Goal: Task Accomplishment & Management: Complete application form

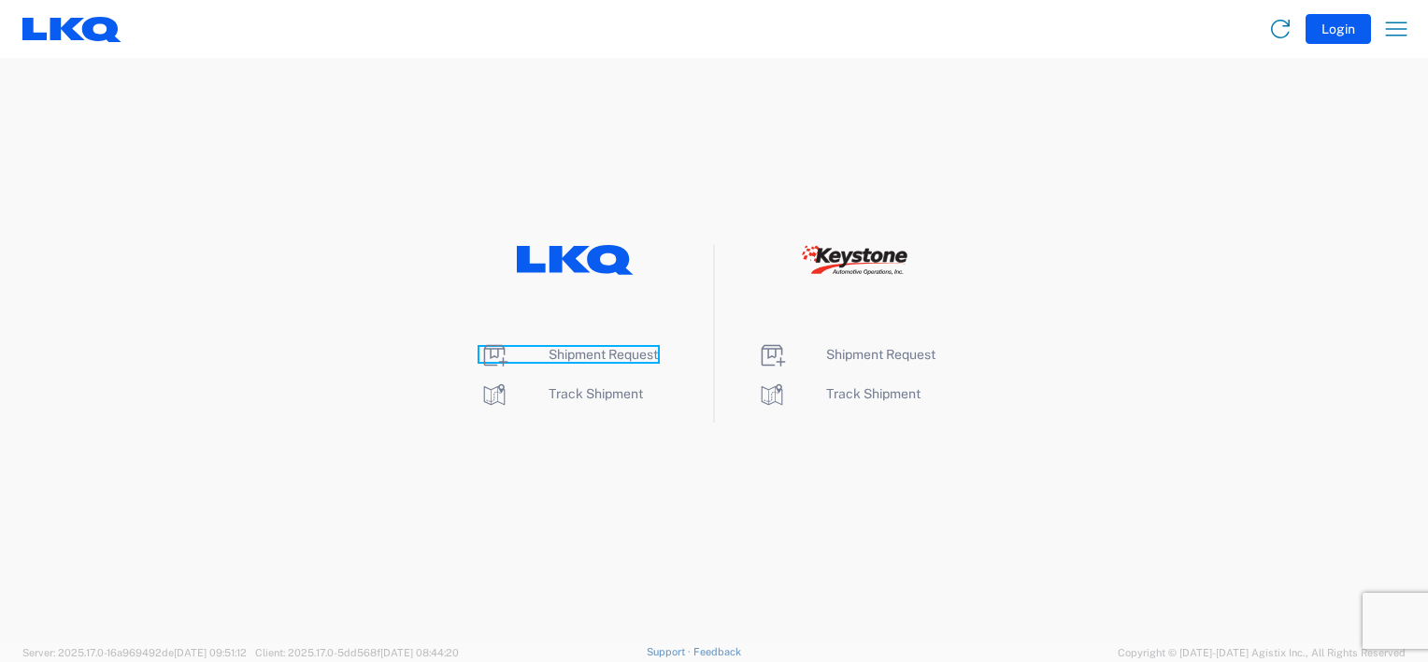
click at [572, 352] on span "Shipment Request" at bounding box center [603, 354] width 109 height 15
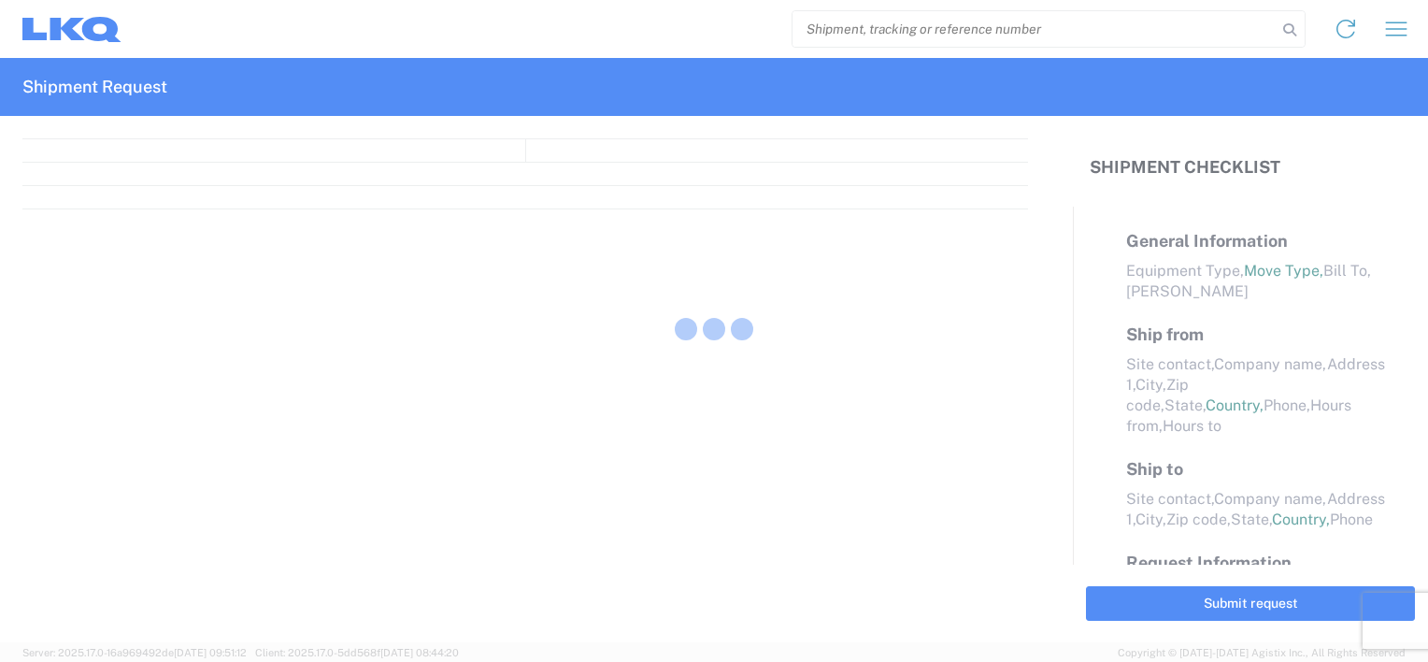
select select "FULL"
select select "LBS"
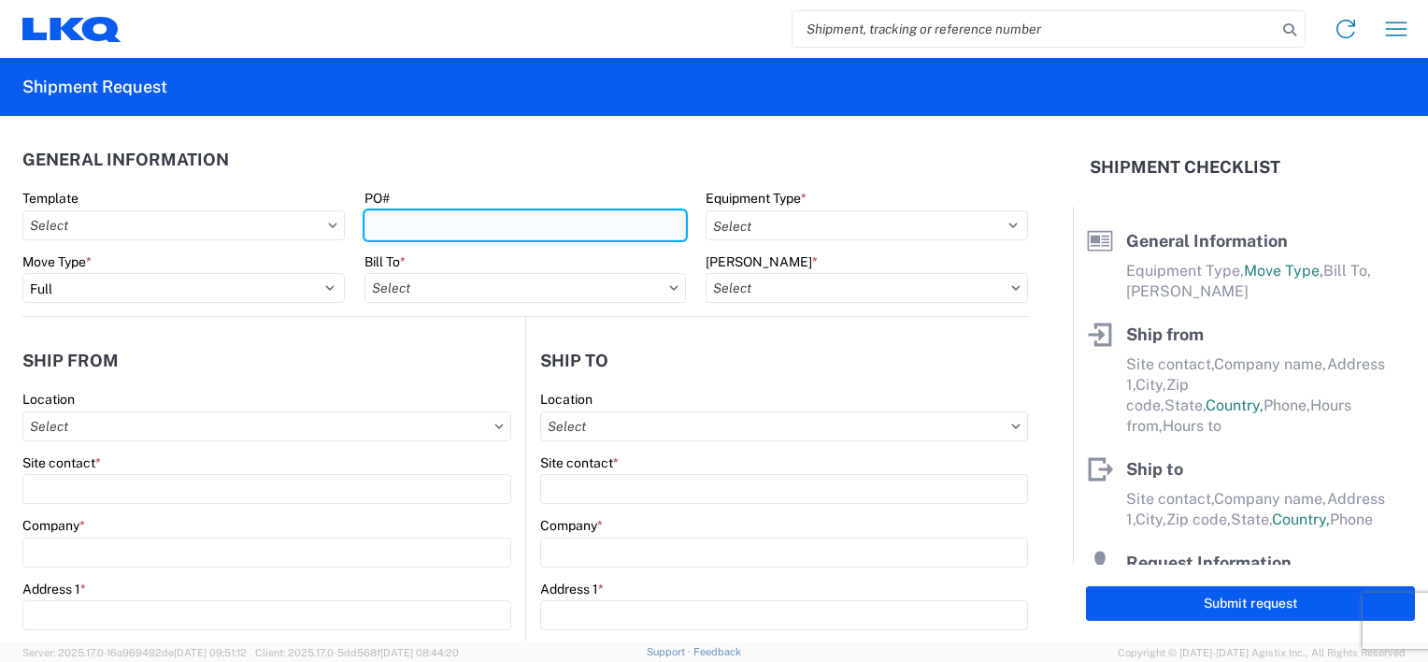
click at [426, 220] on input "PO#" at bounding box center [526, 225] width 323 height 30
type input "b"
type input "B68880 - PO# 1918763"
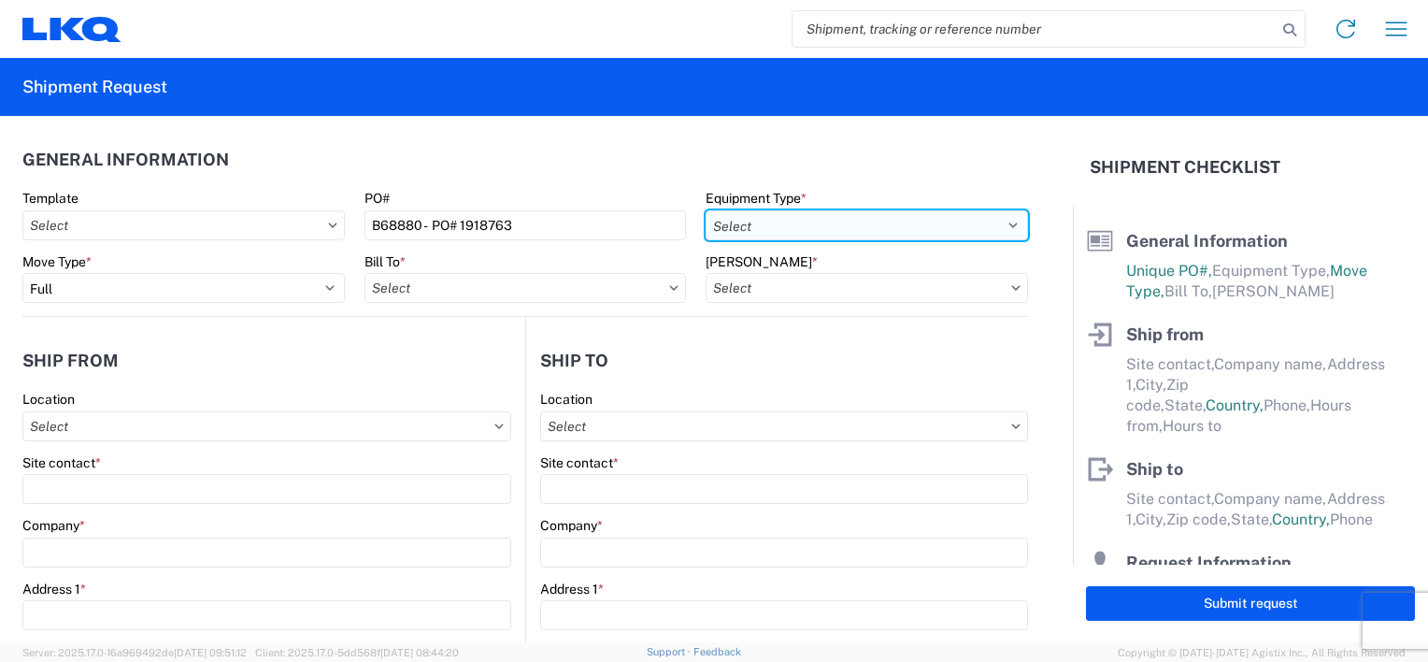
click at [998, 229] on select "Select 53’ Dry Van Flatbed Dropdeck (van) Lowboy (flatbed) Rail" at bounding box center [867, 225] width 323 height 30
select select "STDV"
click at [706, 210] on select "Select 53’ Dry Van Flatbed Dropdeck (van) Lowboy (flatbed) Rail" at bounding box center [867, 225] width 323 height 30
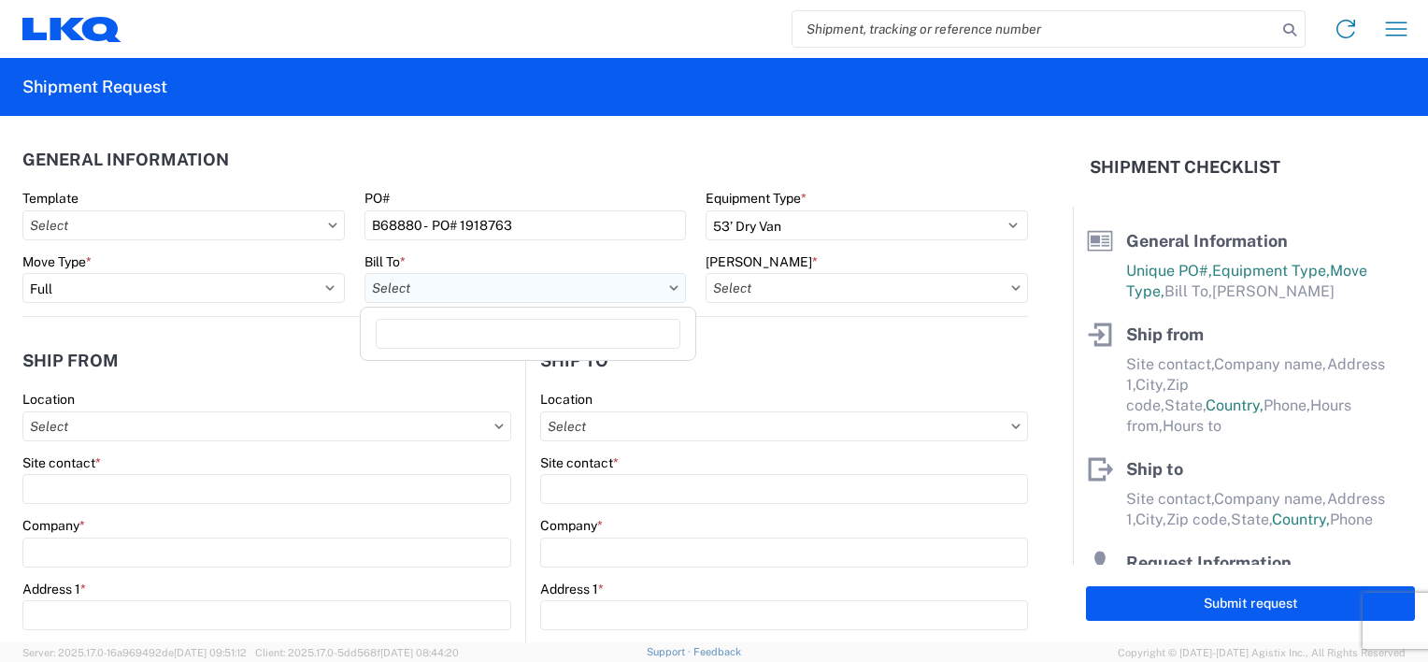
click at [480, 290] on input "Bill To *" at bounding box center [526, 288] width 323 height 30
type input "1634"
click at [471, 365] on div "1634 - [GEOGRAPHIC_DATA] - [PERSON_NAME] - Boat Rock" at bounding box center [548, 371] width 367 height 30
type input "1634 - [GEOGRAPHIC_DATA] - [PERSON_NAME] - Boat Rock"
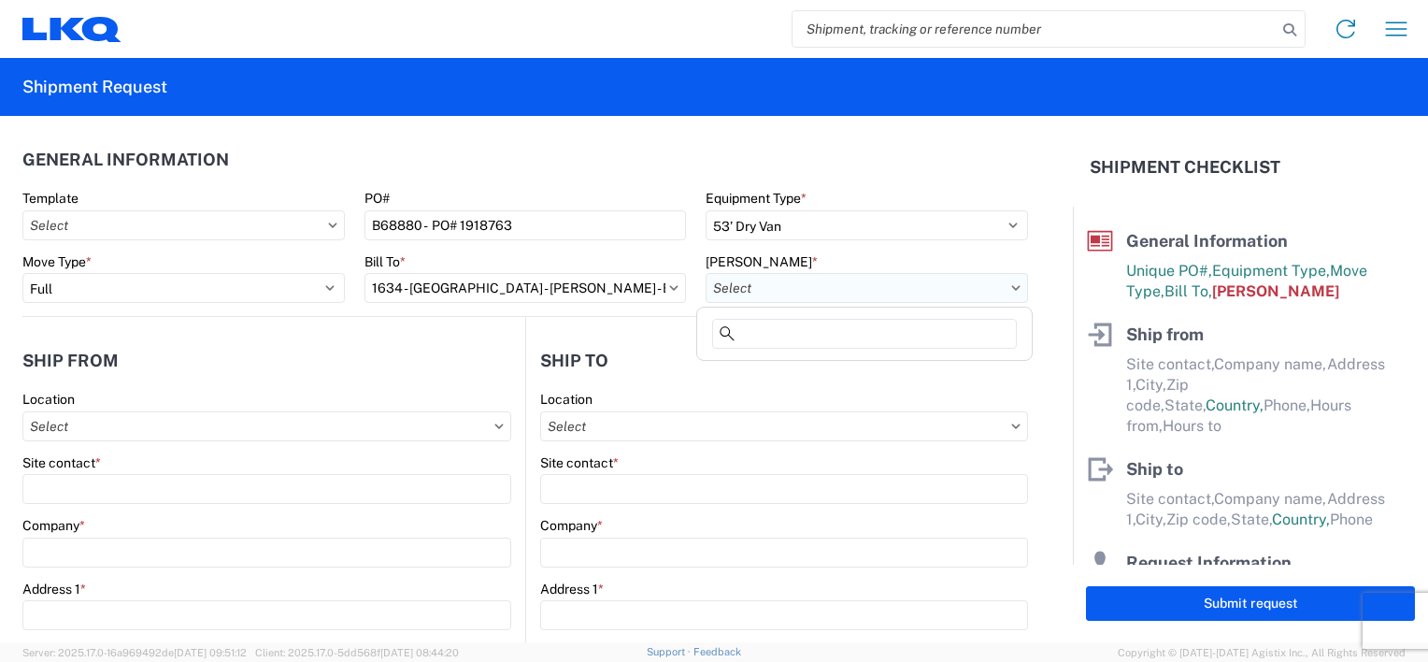
click at [752, 285] on input "[PERSON_NAME] *" at bounding box center [867, 288] width 323 height 30
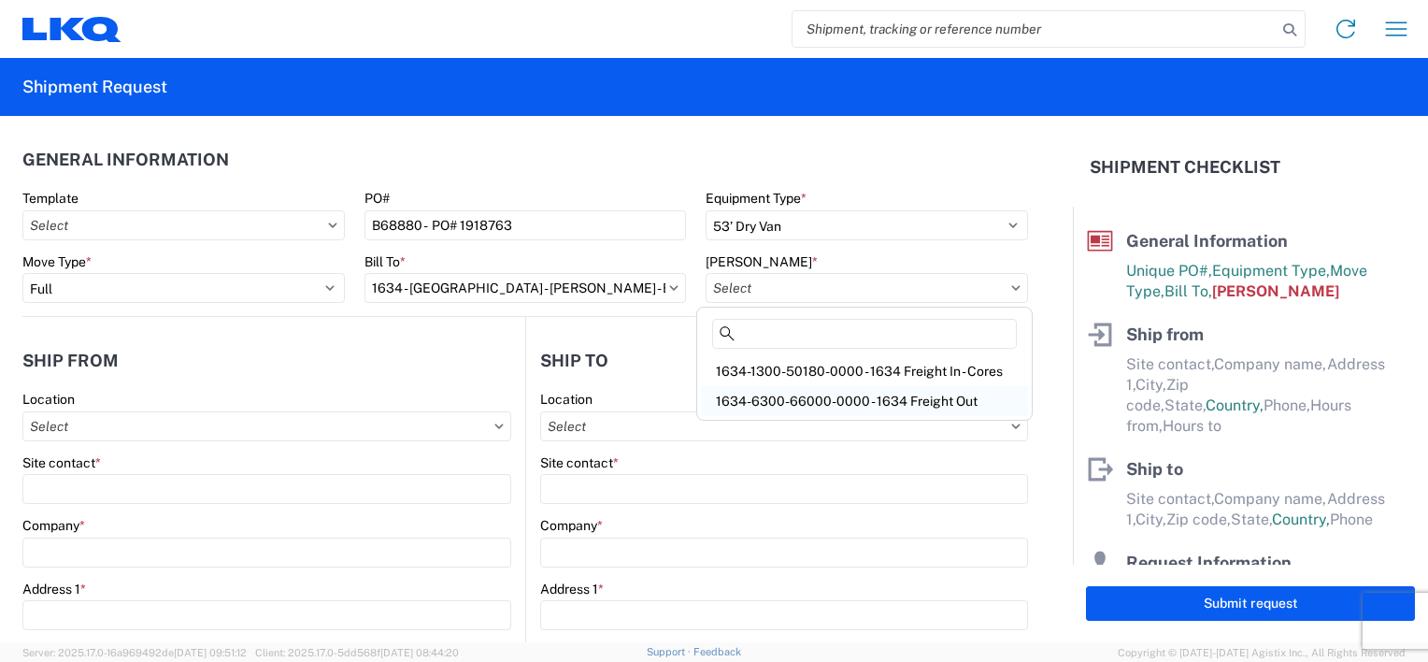
click at [802, 396] on div "1634-6300-66000-0000 - 1634 Freight Out" at bounding box center [864, 401] width 327 height 30
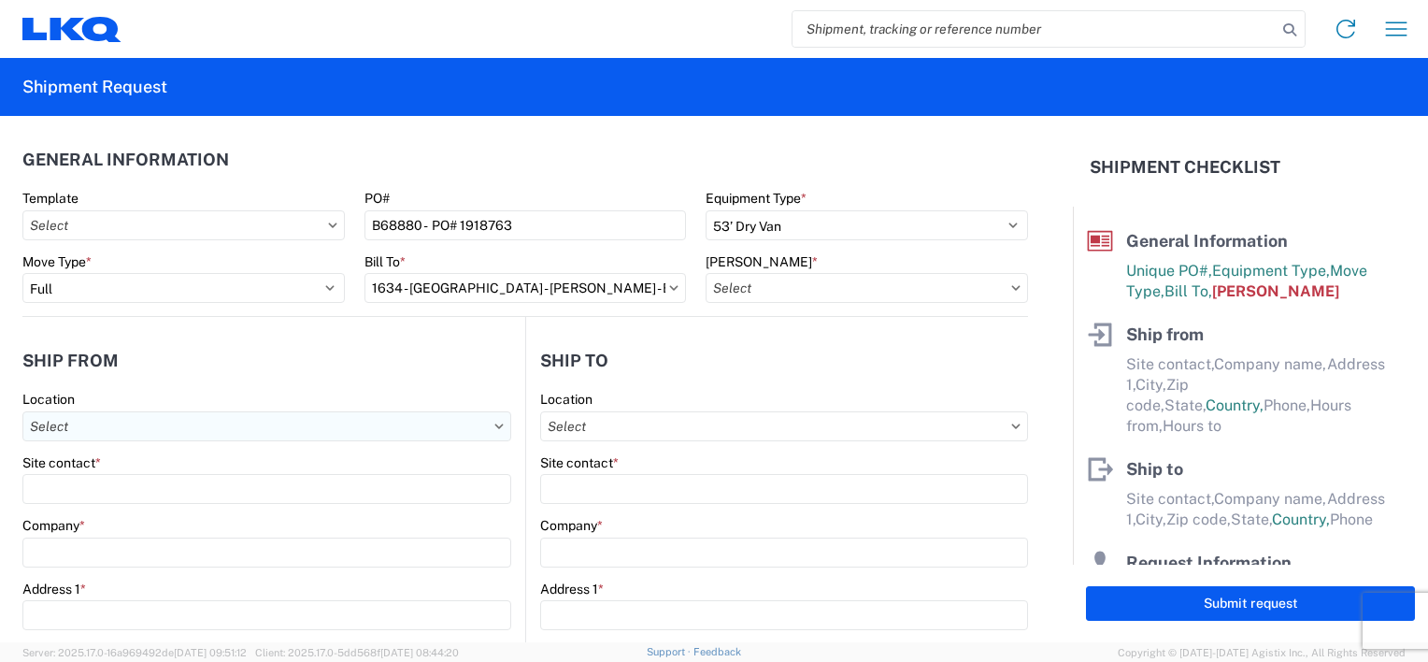
type input "1634-6300-66000-0000 - 1634 Freight Out"
click at [259, 423] on input "Location" at bounding box center [266, 426] width 489 height 30
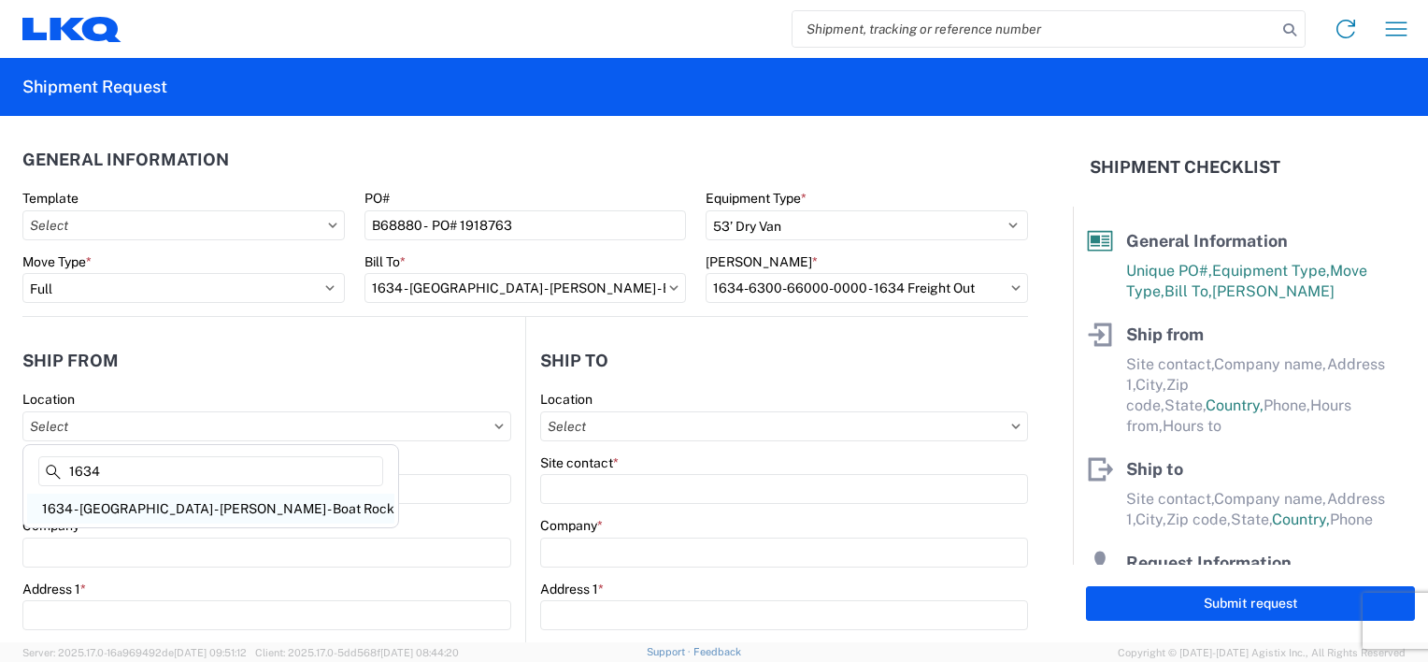
type input "1634"
click at [159, 508] on div "1634 - [GEOGRAPHIC_DATA] - [PERSON_NAME] - Boat Rock" at bounding box center [210, 509] width 367 height 30
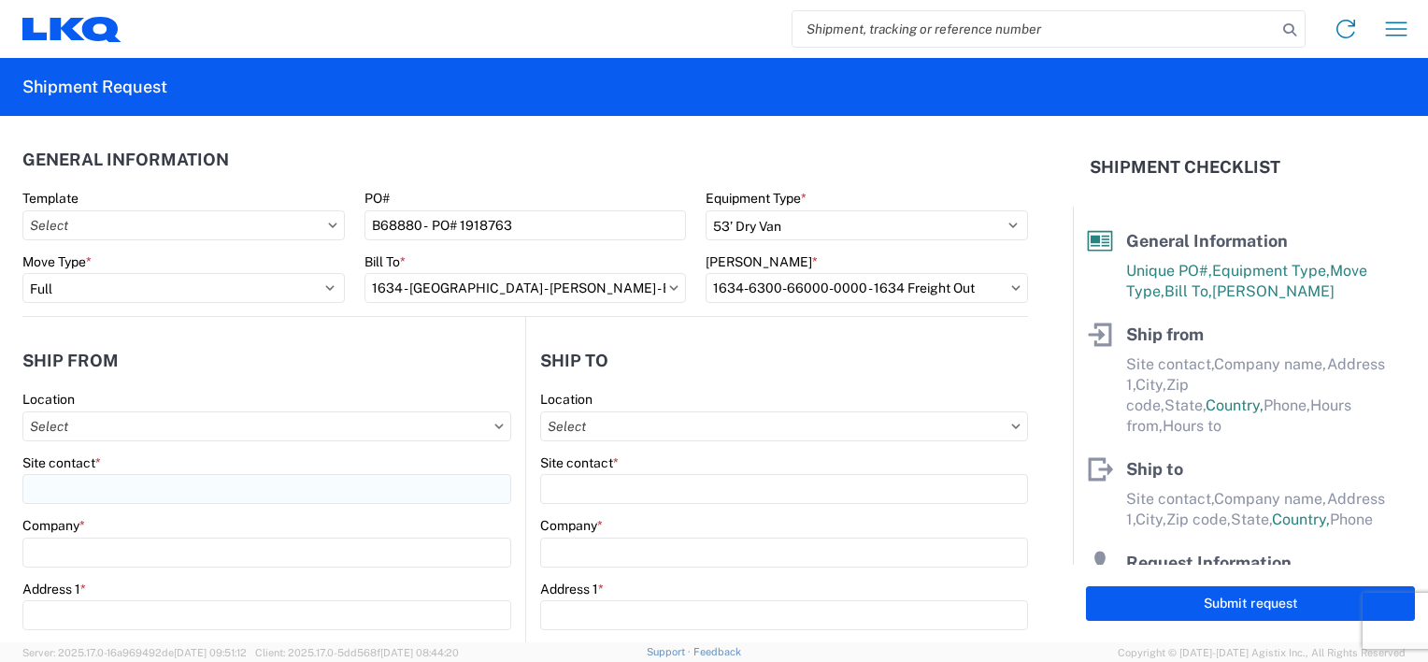
type input "1634 - [GEOGRAPHIC_DATA] - [PERSON_NAME] - Boat Rock"
type input "LKQ Corporation"
type input "[STREET_ADDRESS]"
type input "[GEOGRAPHIC_DATA]"
type input "30336"
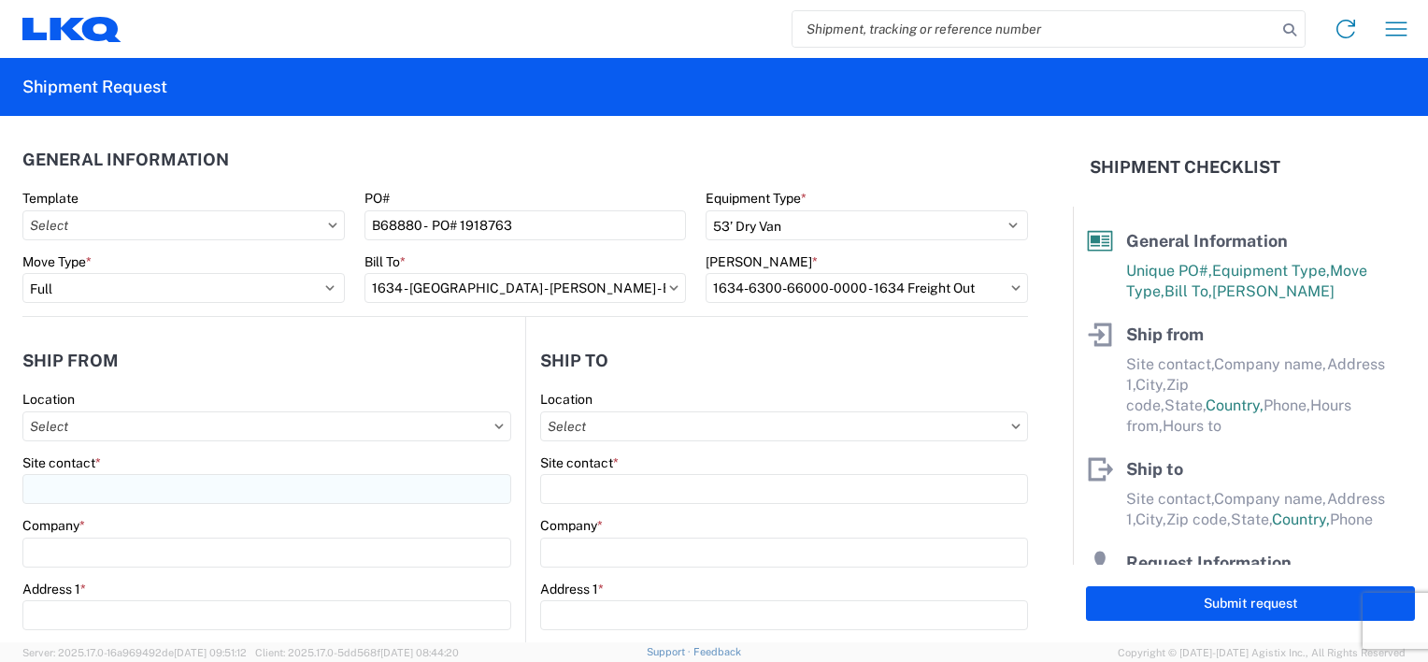
select select "GA"
select select "US"
type input "[PHONE_NUMBER]"
type input "00:00"
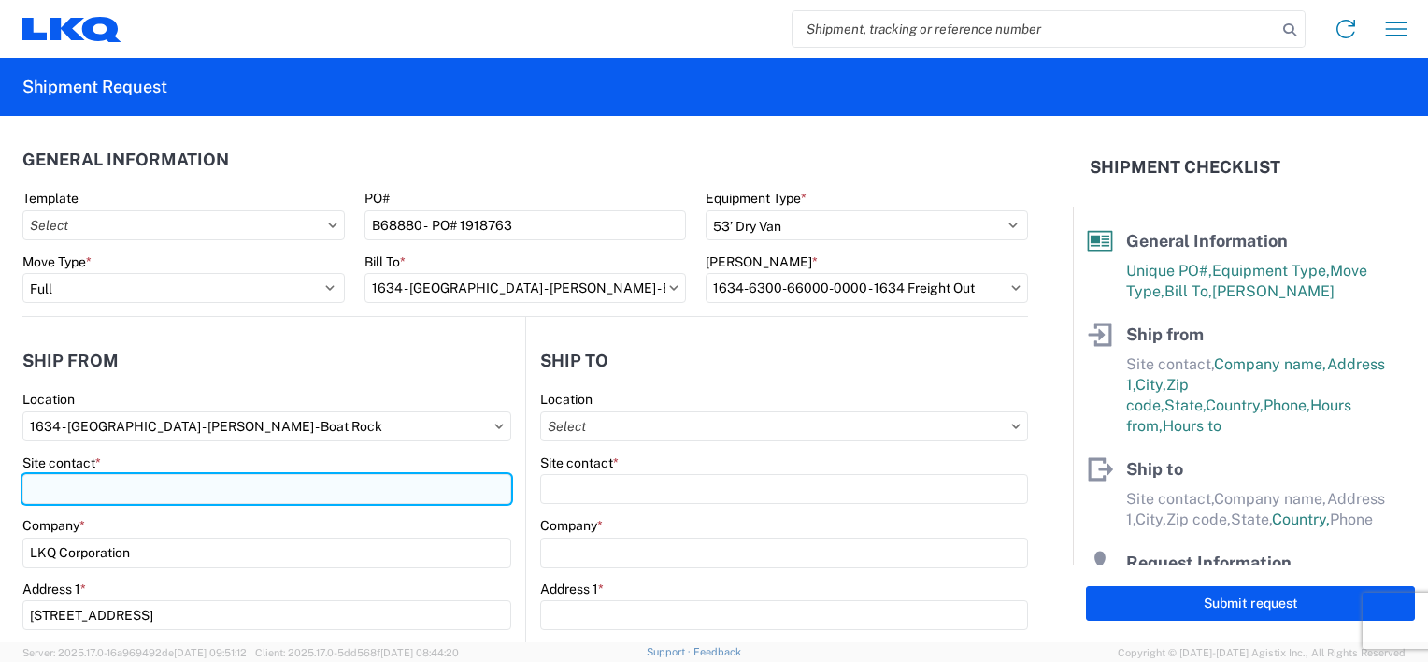
click at [147, 485] on input "Site contact *" at bounding box center [266, 489] width 489 height 30
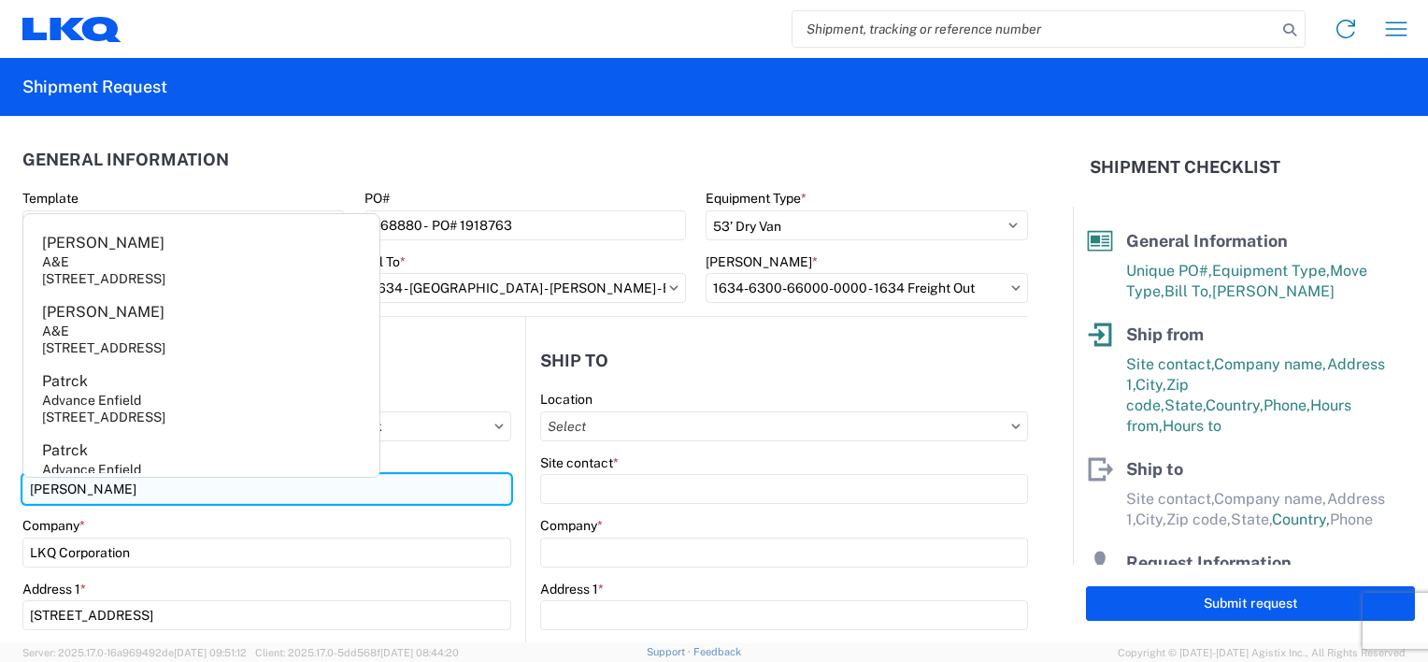
type input "[PERSON_NAME]"
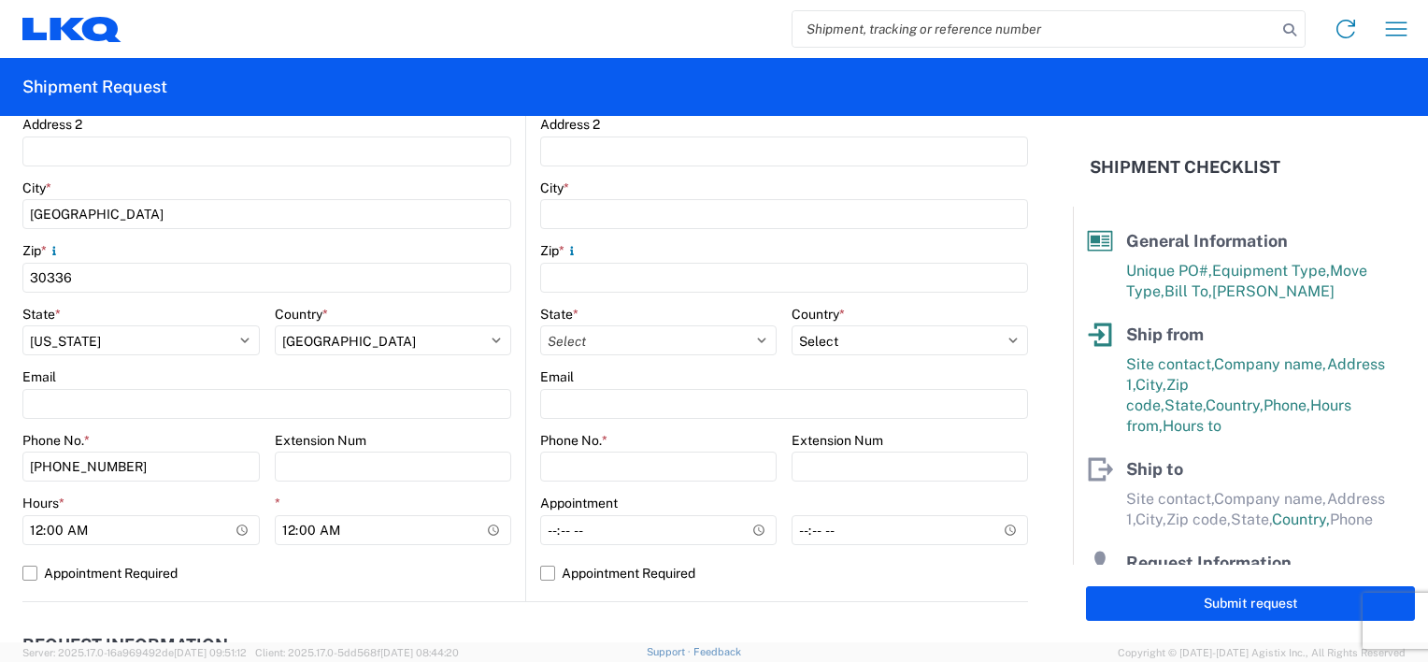
scroll to position [561, 0]
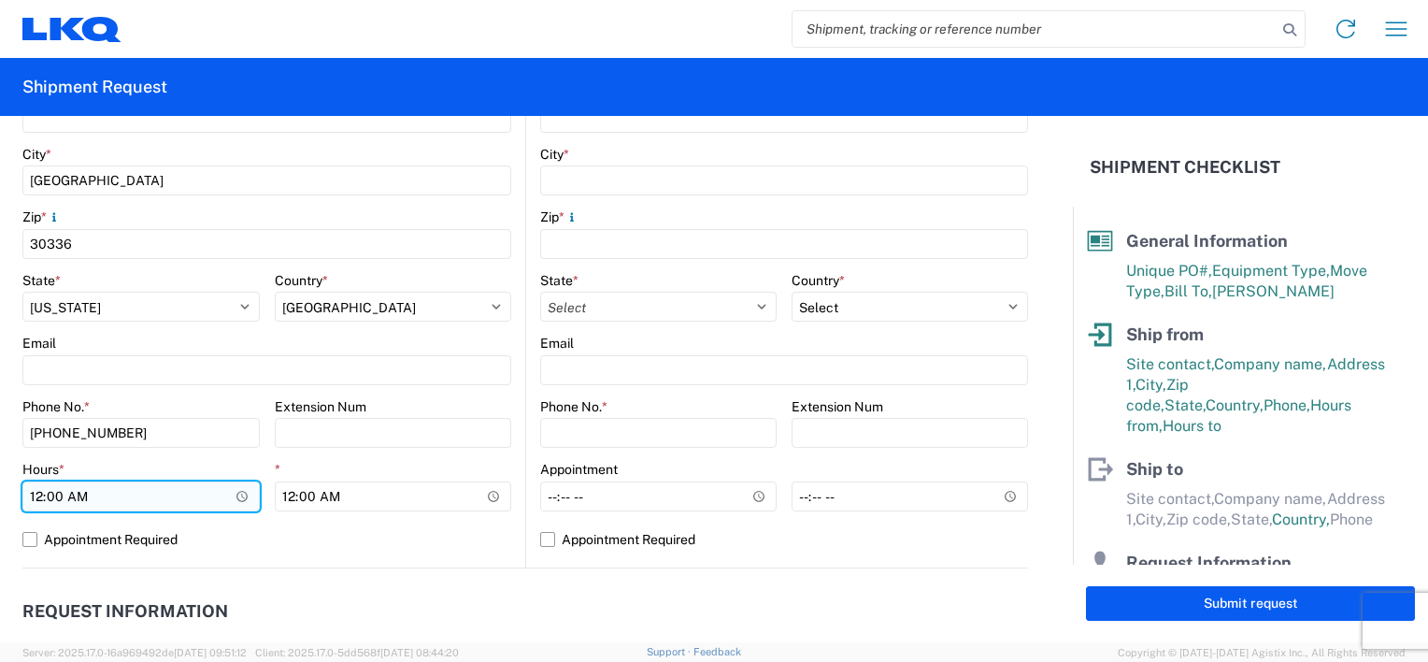
click at [39, 500] on input "00:00" at bounding box center [140, 496] width 237 height 30
type input "07:00"
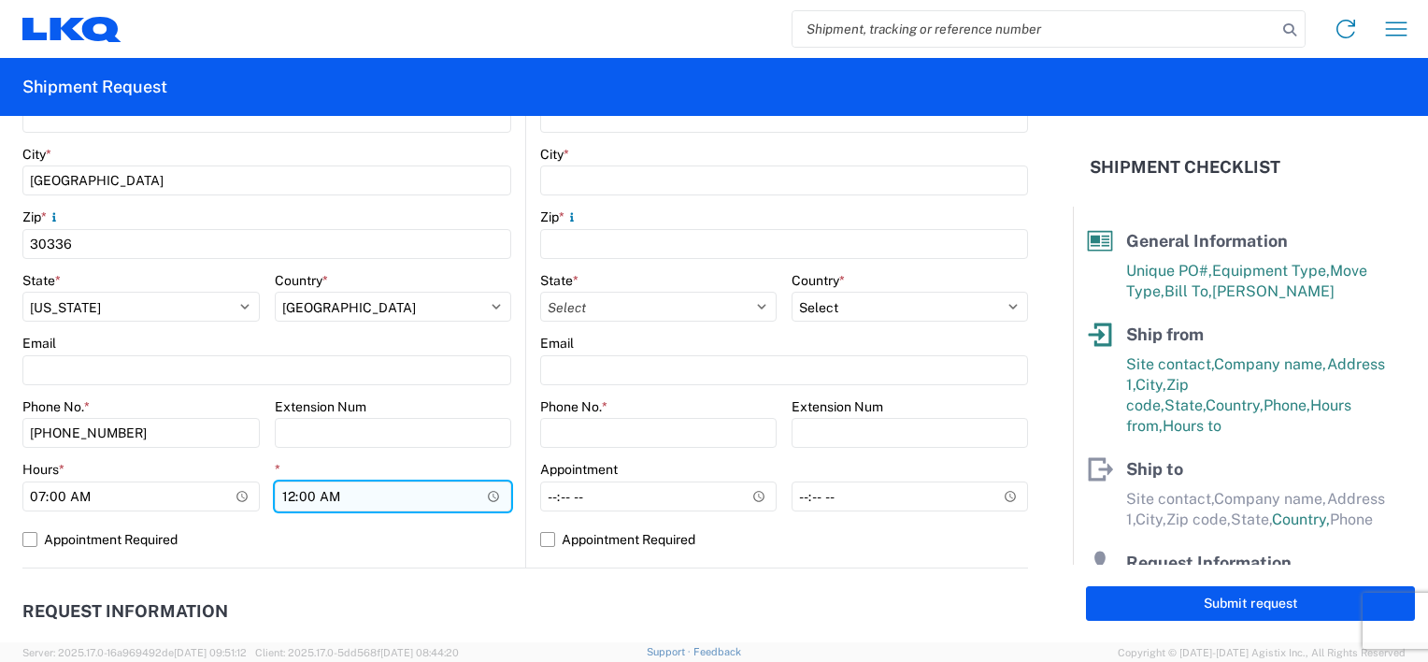
click at [281, 496] on input "00:00" at bounding box center [393, 496] width 237 height 30
type input "14:30"
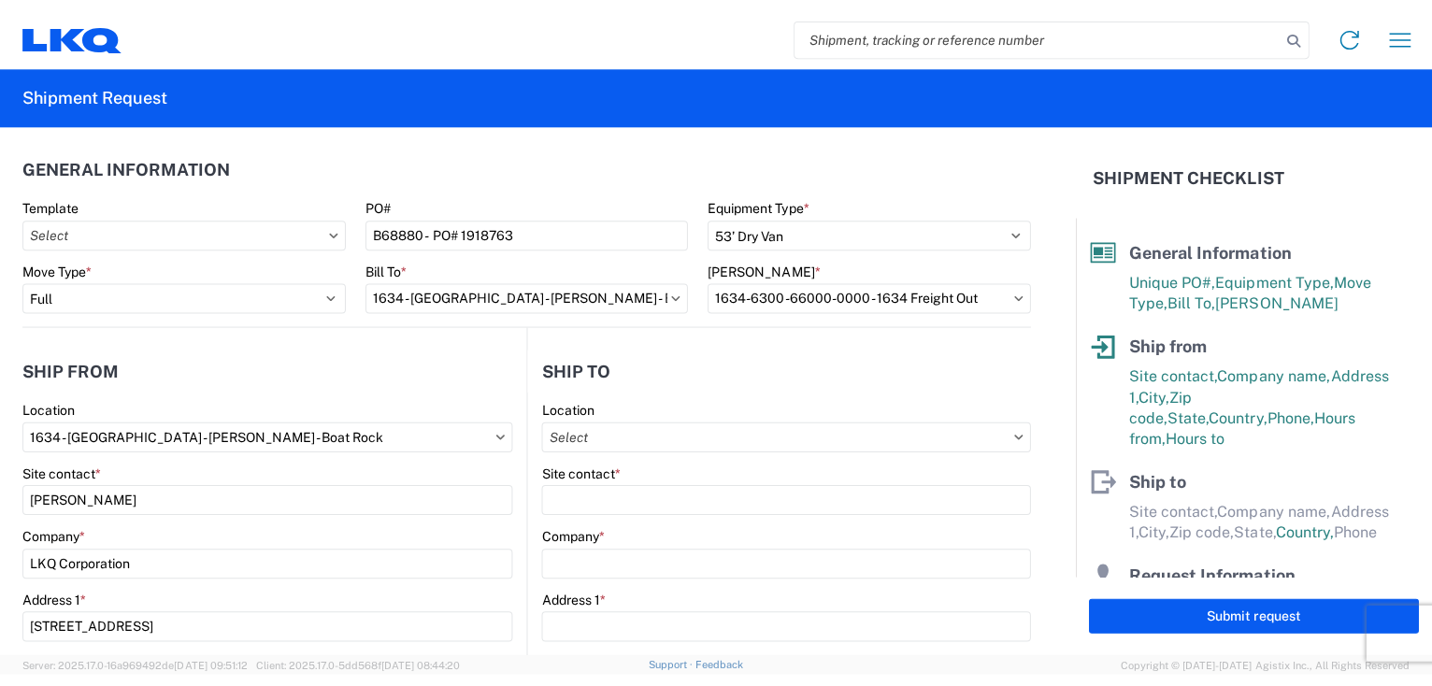
scroll to position [0, 0]
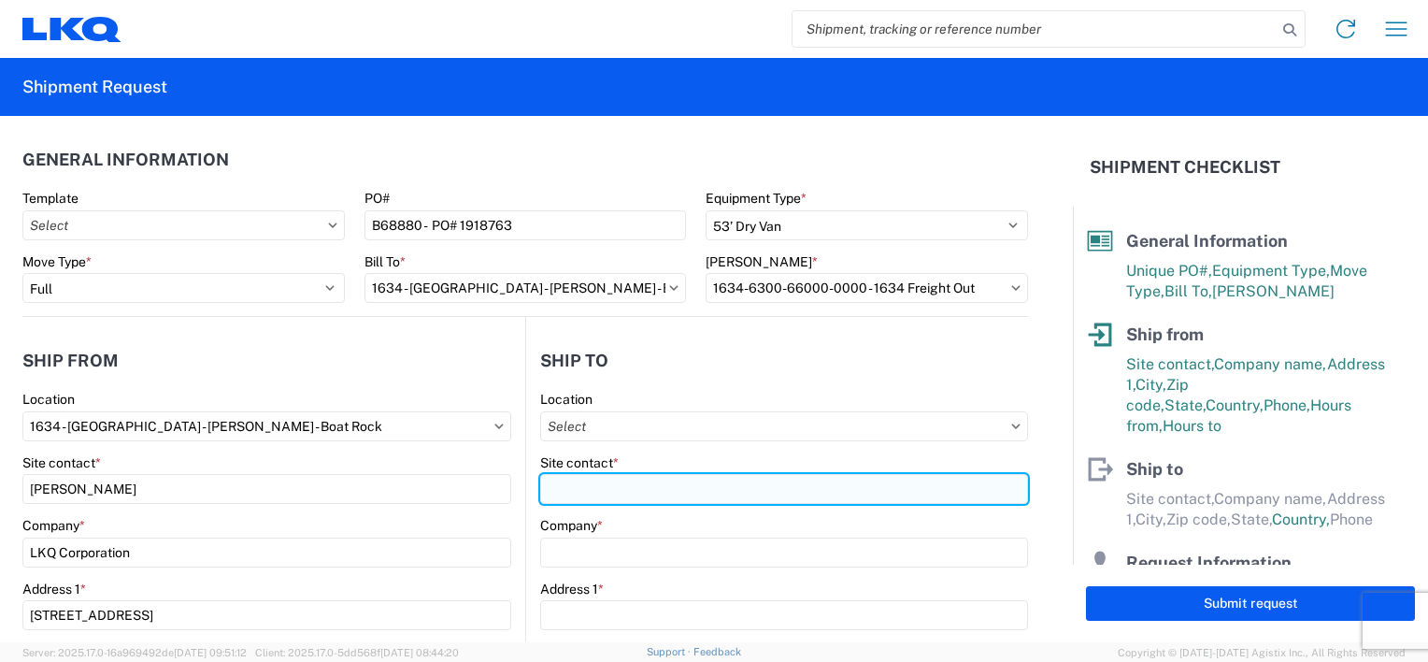
click at [570, 490] on input "Site contact *" at bounding box center [784, 489] width 488 height 30
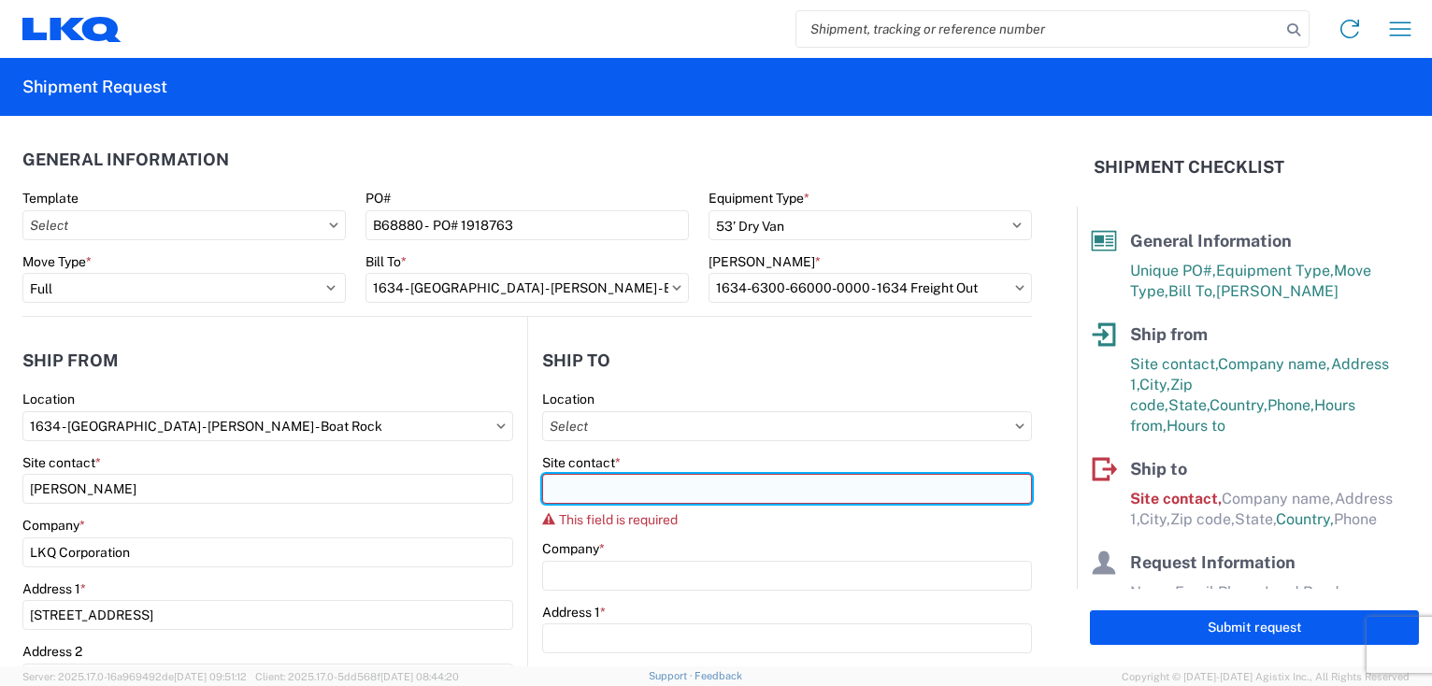
click at [744, 486] on input "Site contact *" at bounding box center [787, 489] width 490 height 30
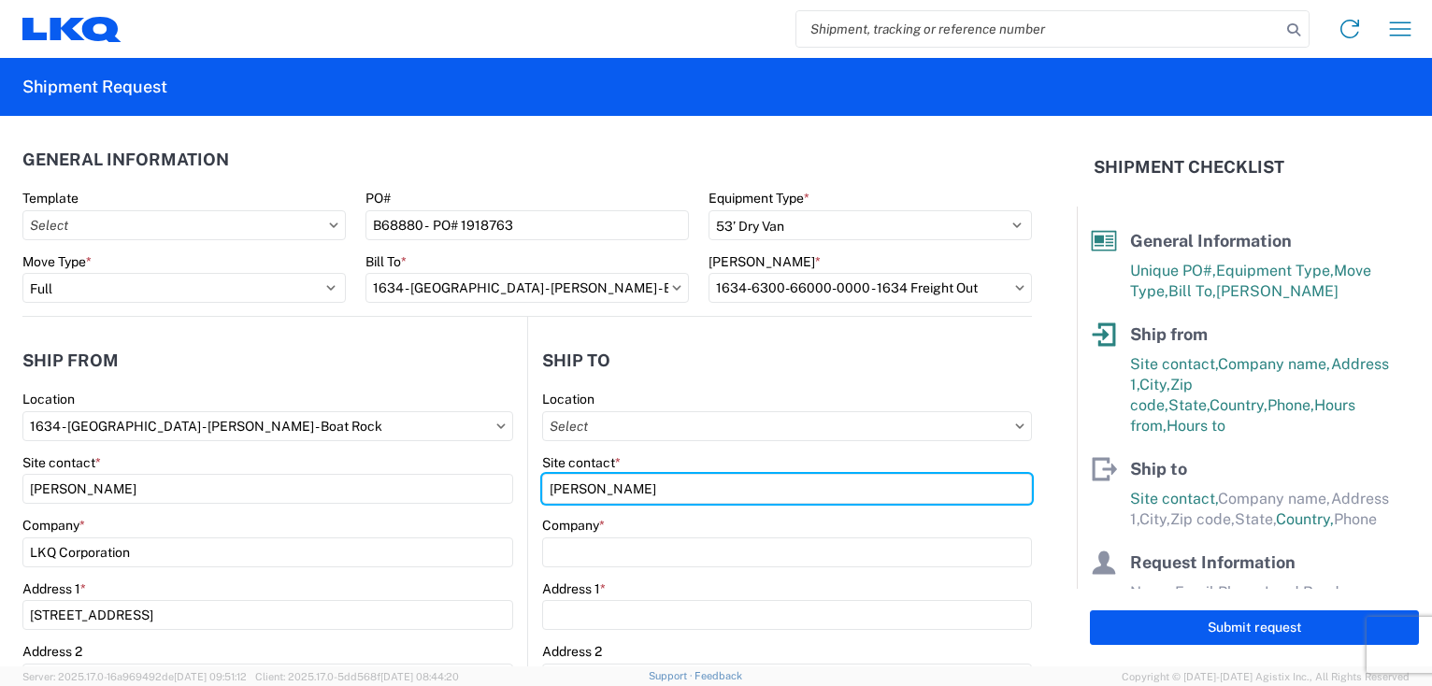
type input "[PERSON_NAME]"
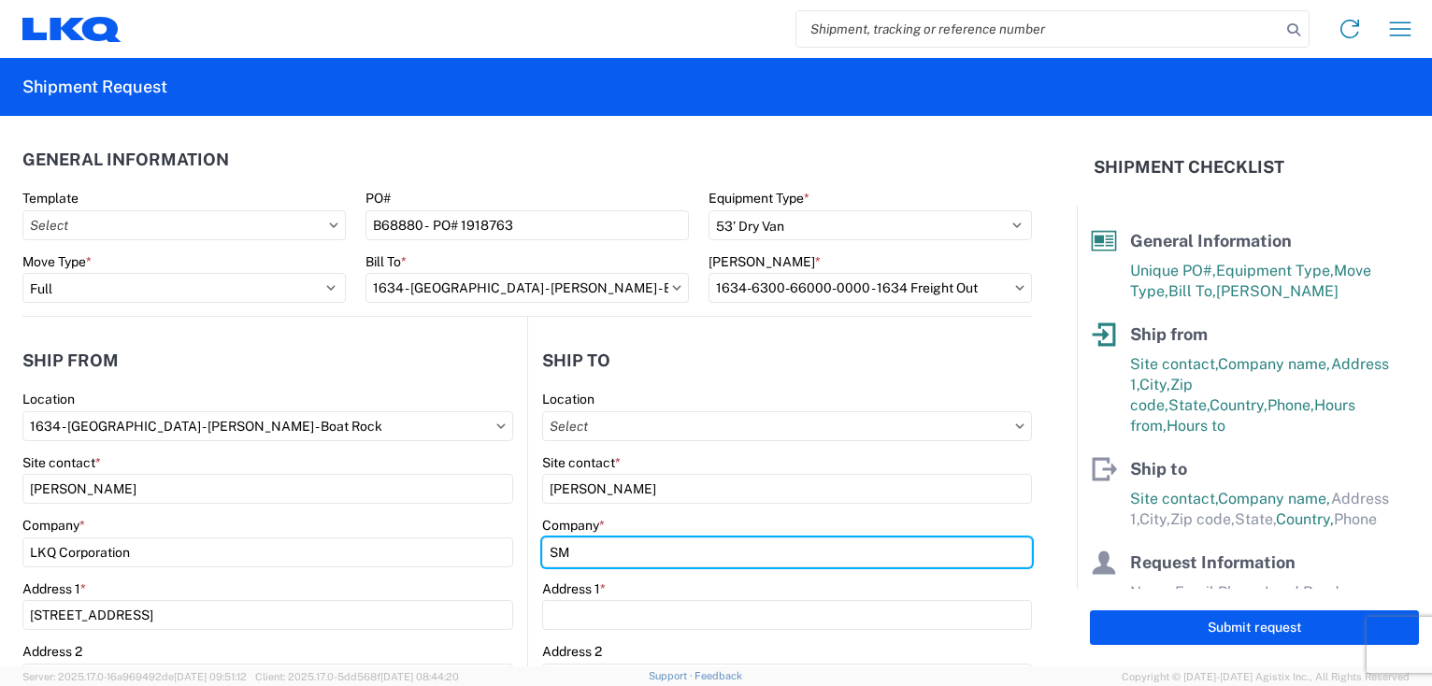
type input "SMP/FOUR SEASONS"
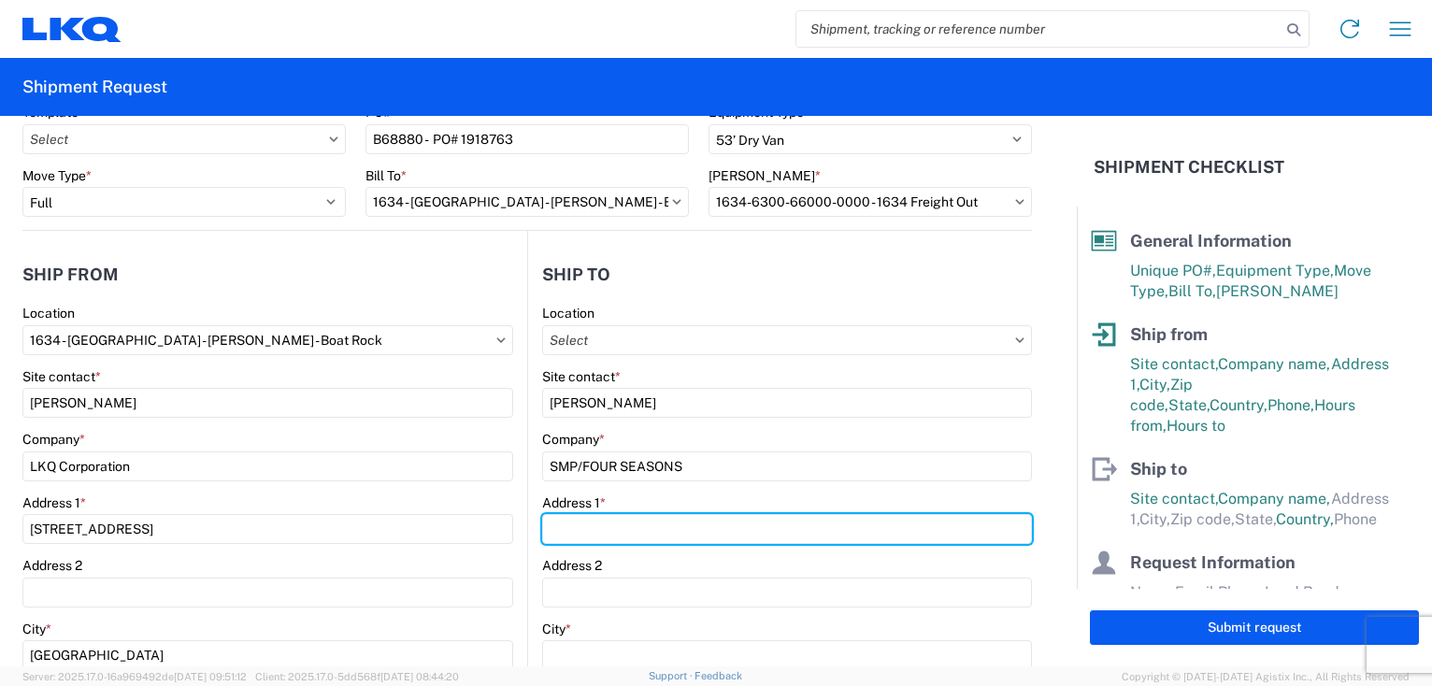
scroll to position [280, 0]
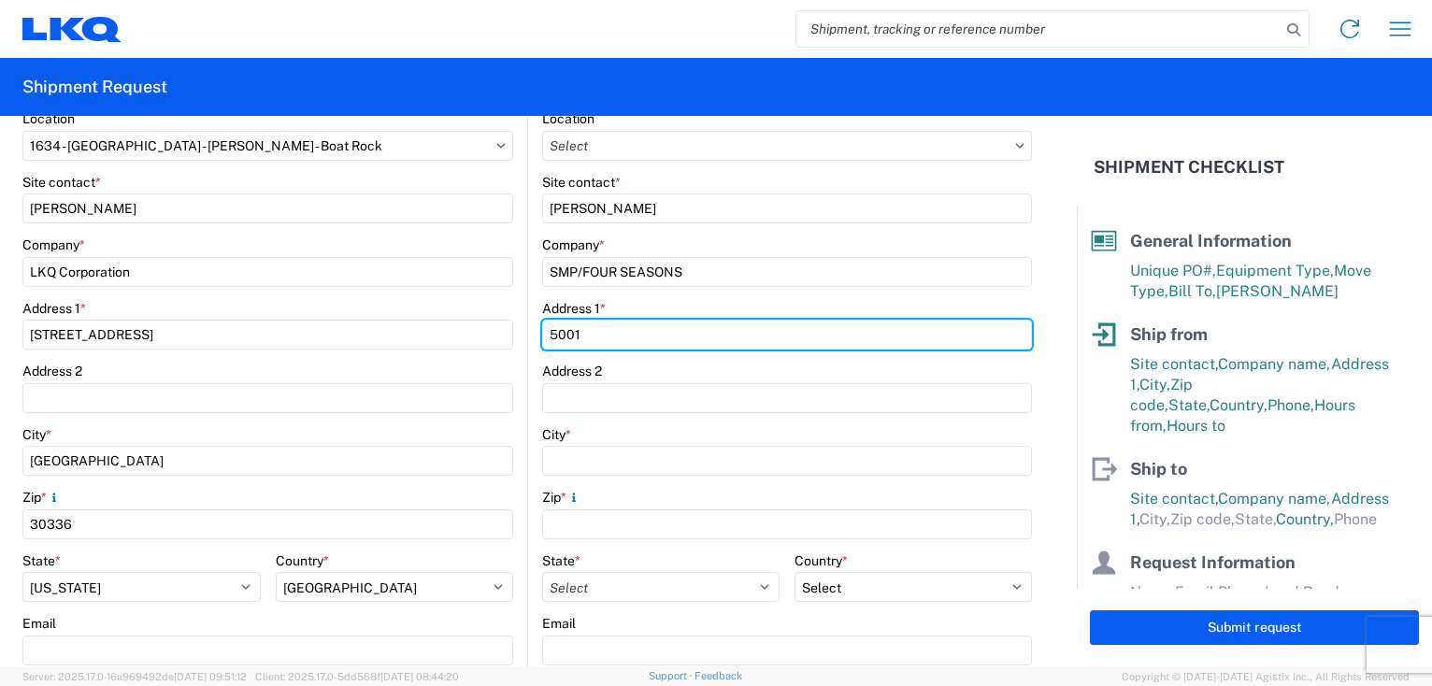
type input "[STREET_ADDRESS][PERSON_NAME]"
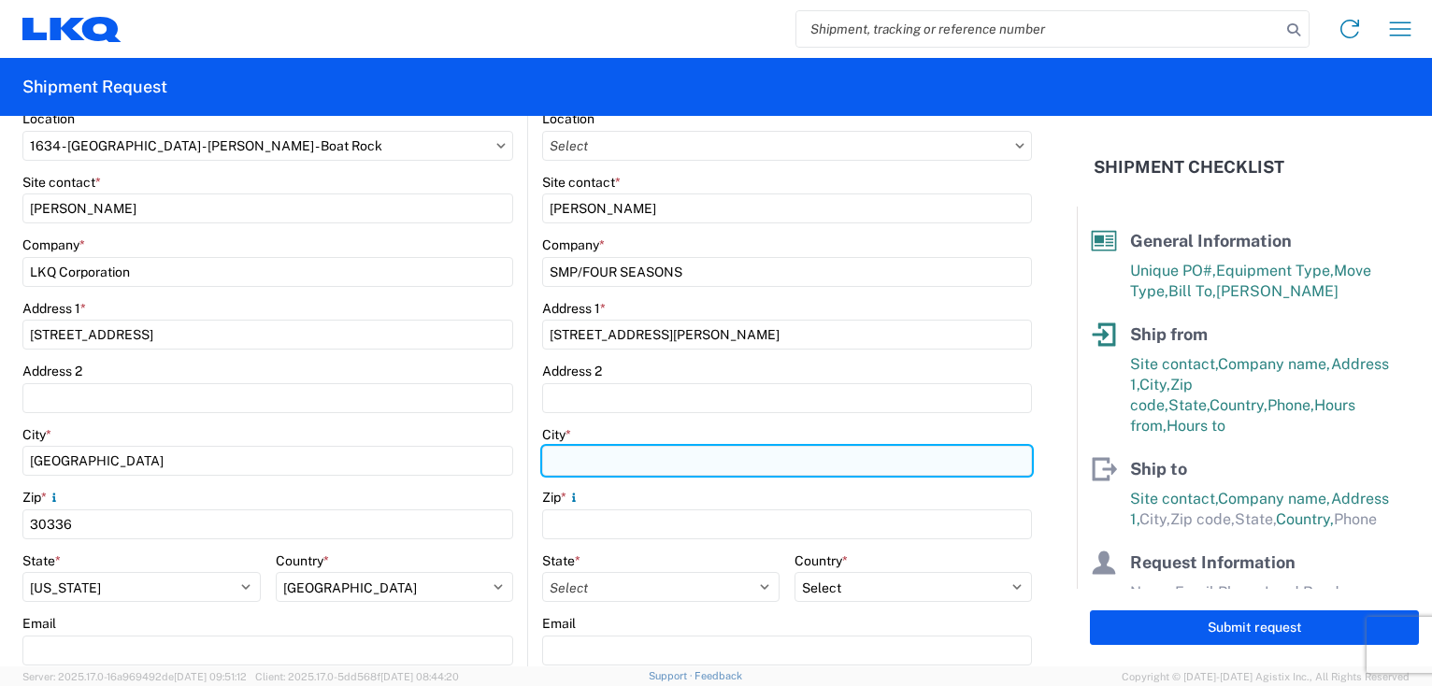
click at [598, 464] on input "City *" at bounding box center [787, 461] width 490 height 30
click at [597, 464] on input "MC" at bounding box center [787, 461] width 490 height 30
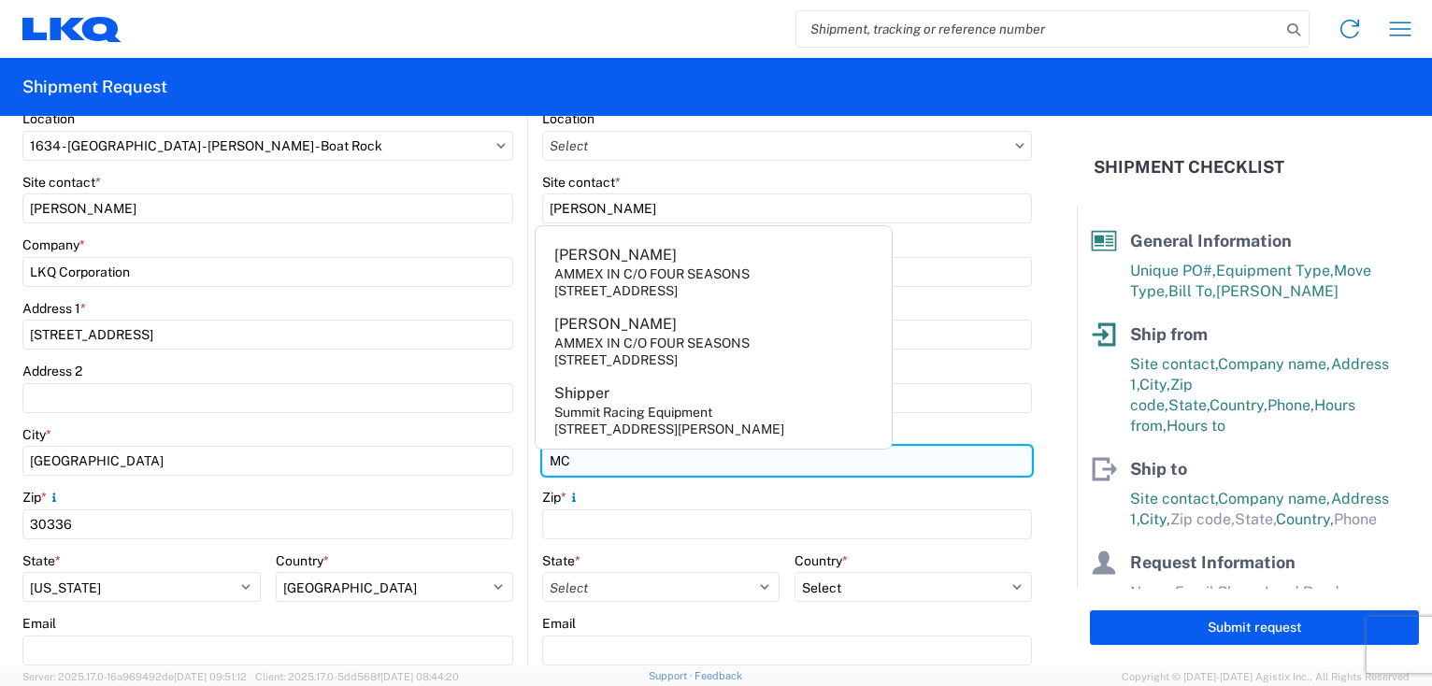
type input "MCALLEN"
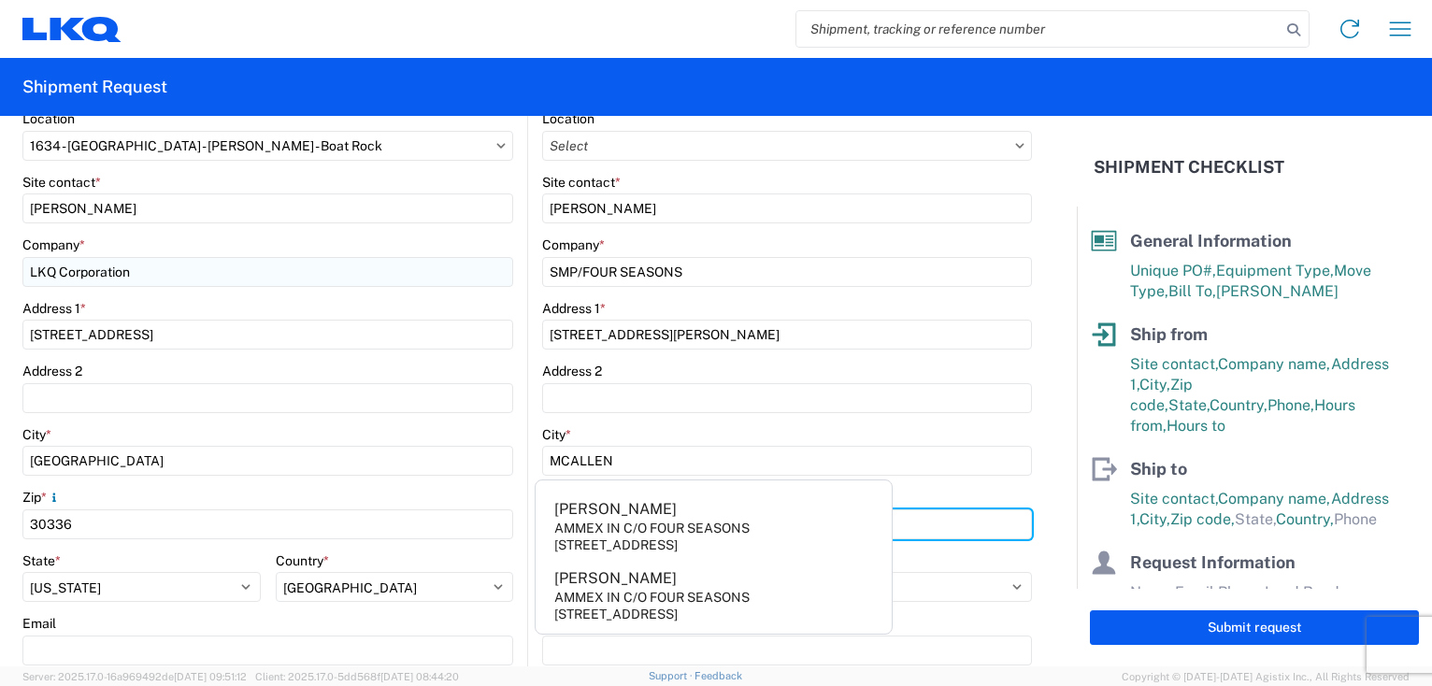
type input "78503"
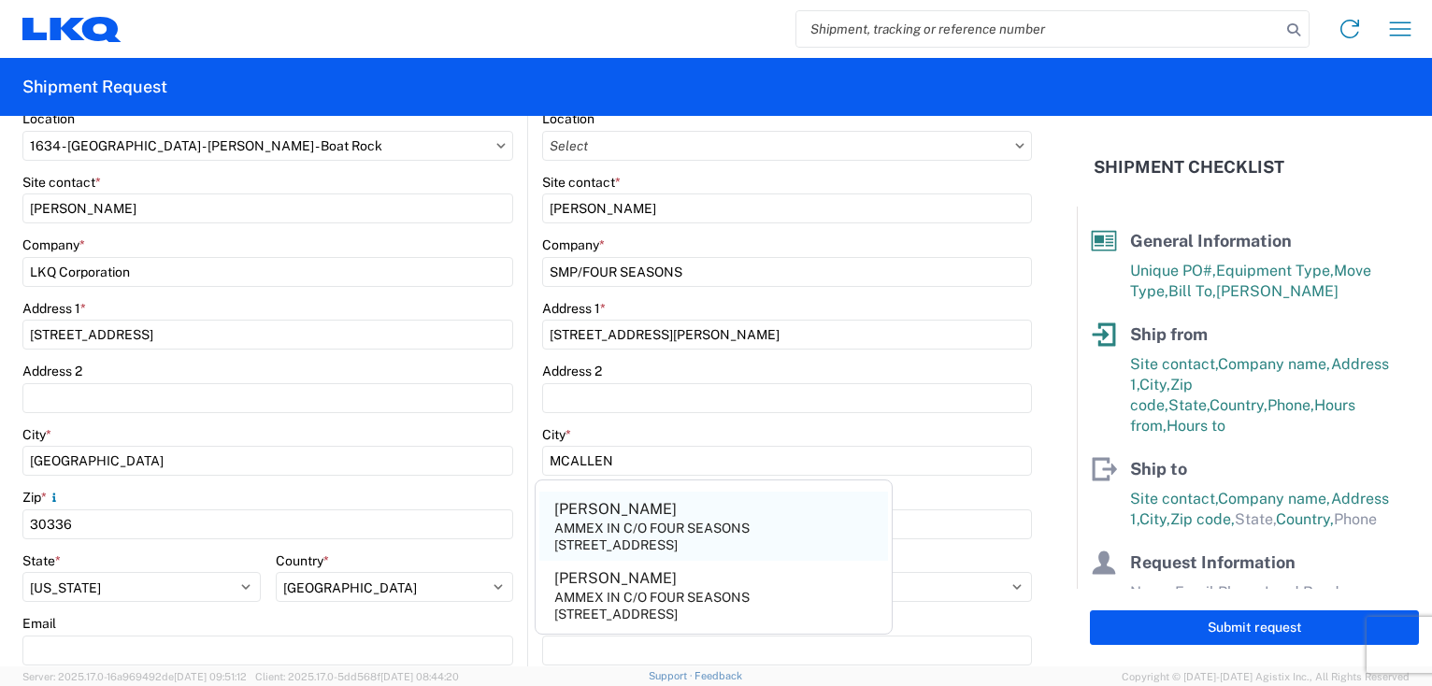
scroll to position [374, 0]
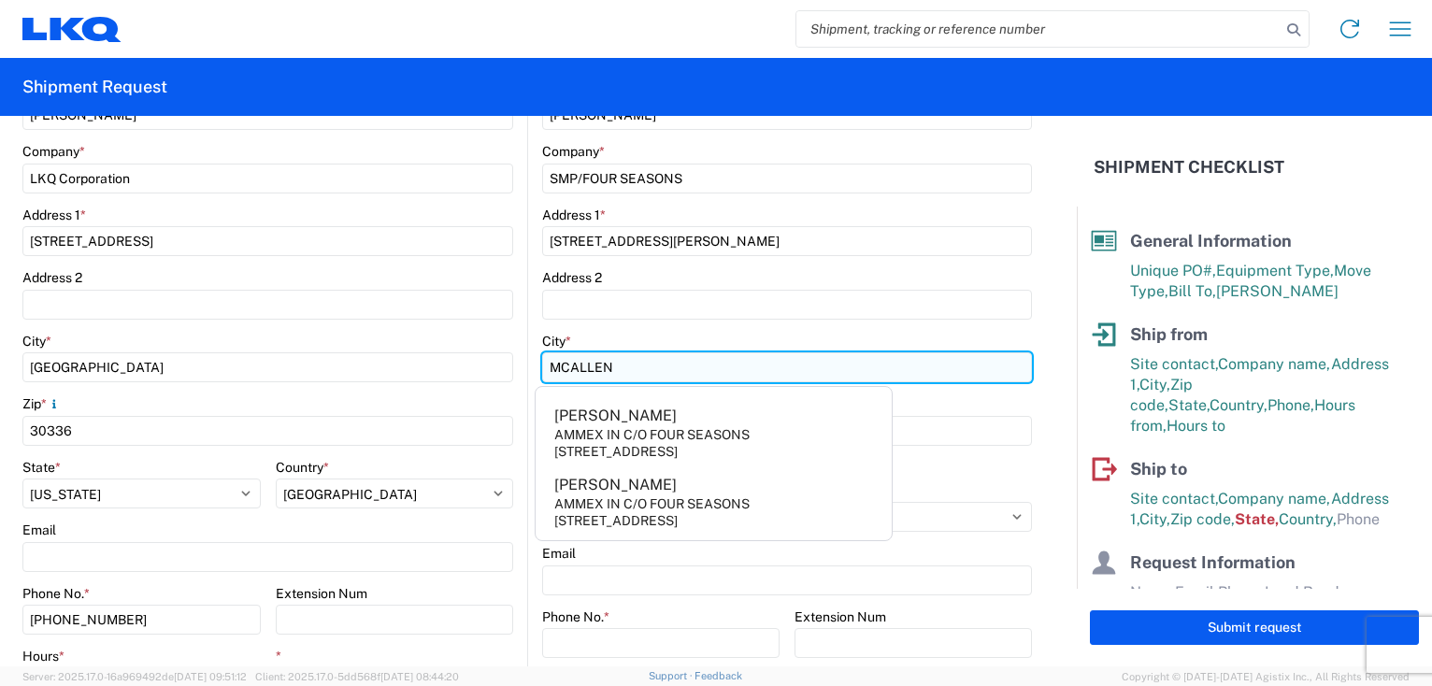
click at [633, 379] on input "MCALLEN" at bounding box center [787, 367] width 490 height 30
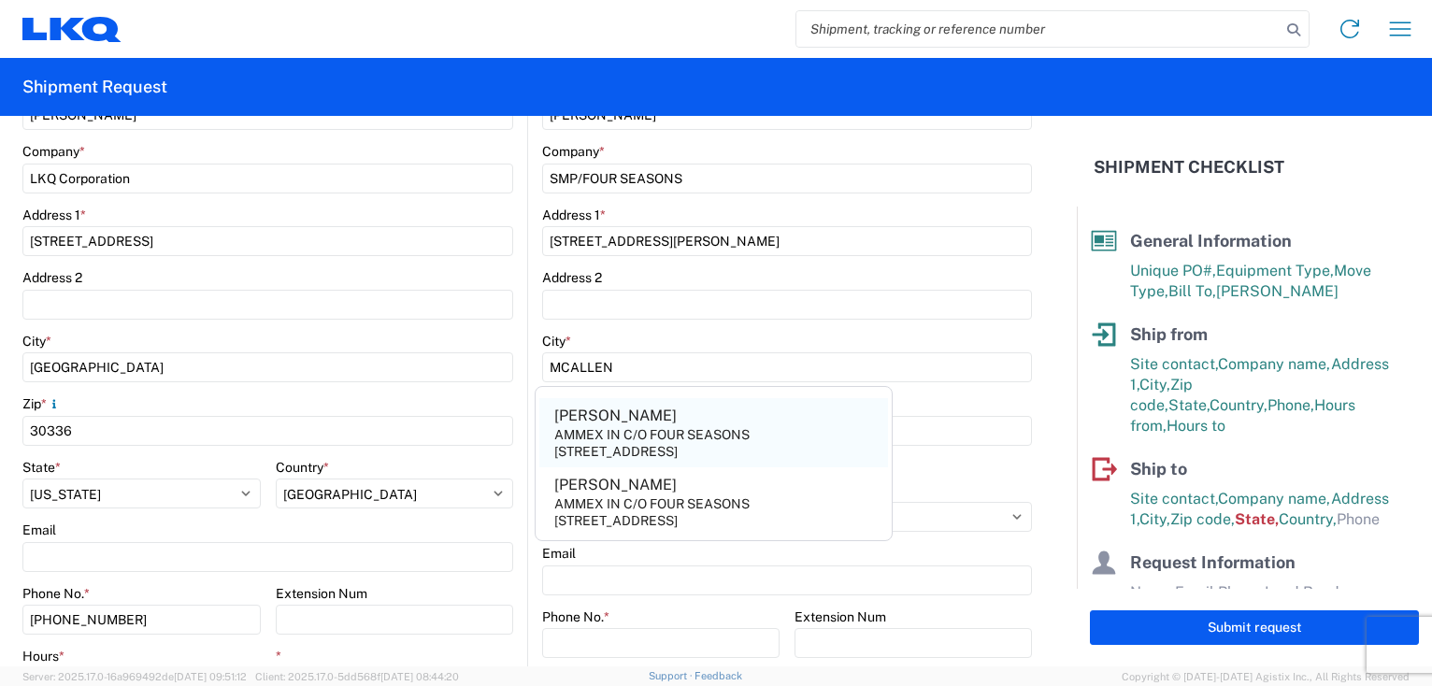
click at [554, 423] on div "[PERSON_NAME]" at bounding box center [615, 416] width 122 height 21
type input "[PERSON_NAME]"
type input "AMMEX IN C/O FOUR SEASONS"
type input "[STREET_ADDRESS]"
type input "McAllen"
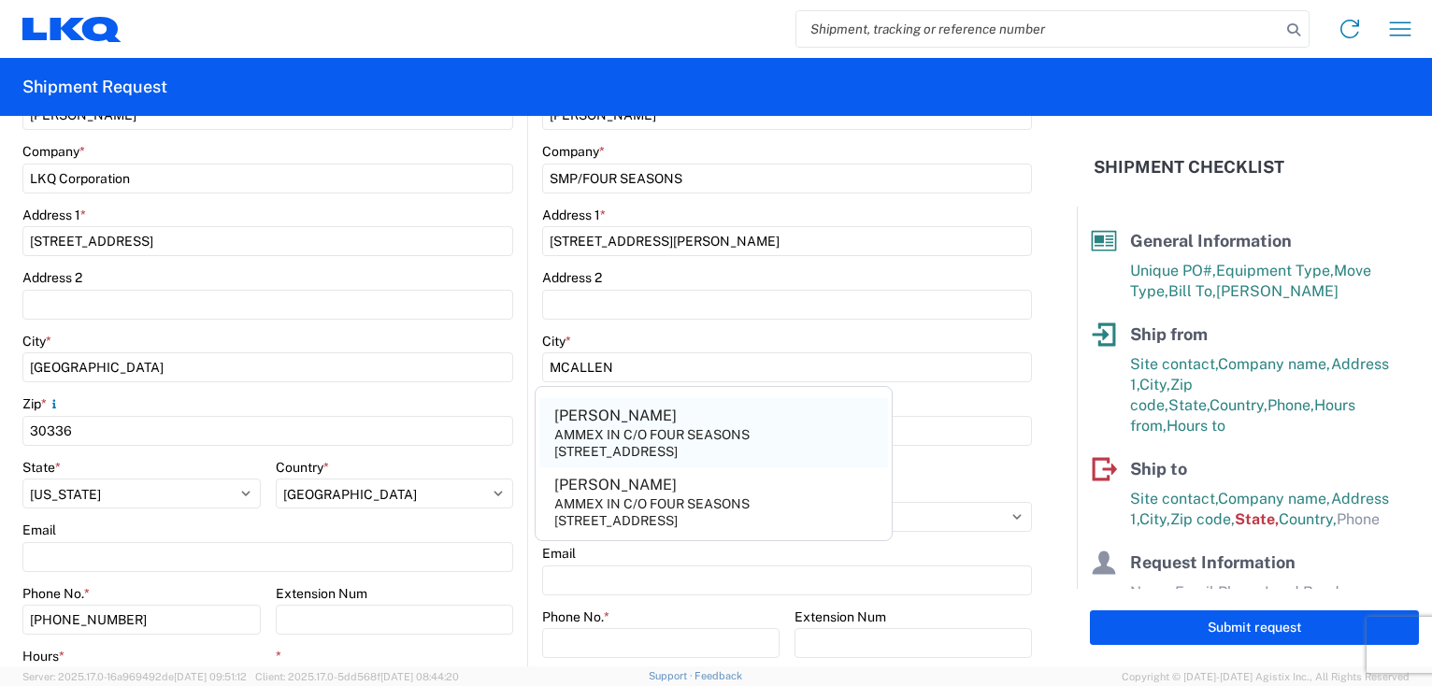
select select "[GEOGRAPHIC_DATA]"
select select "US"
type input "[PHONE_NUMBER]"
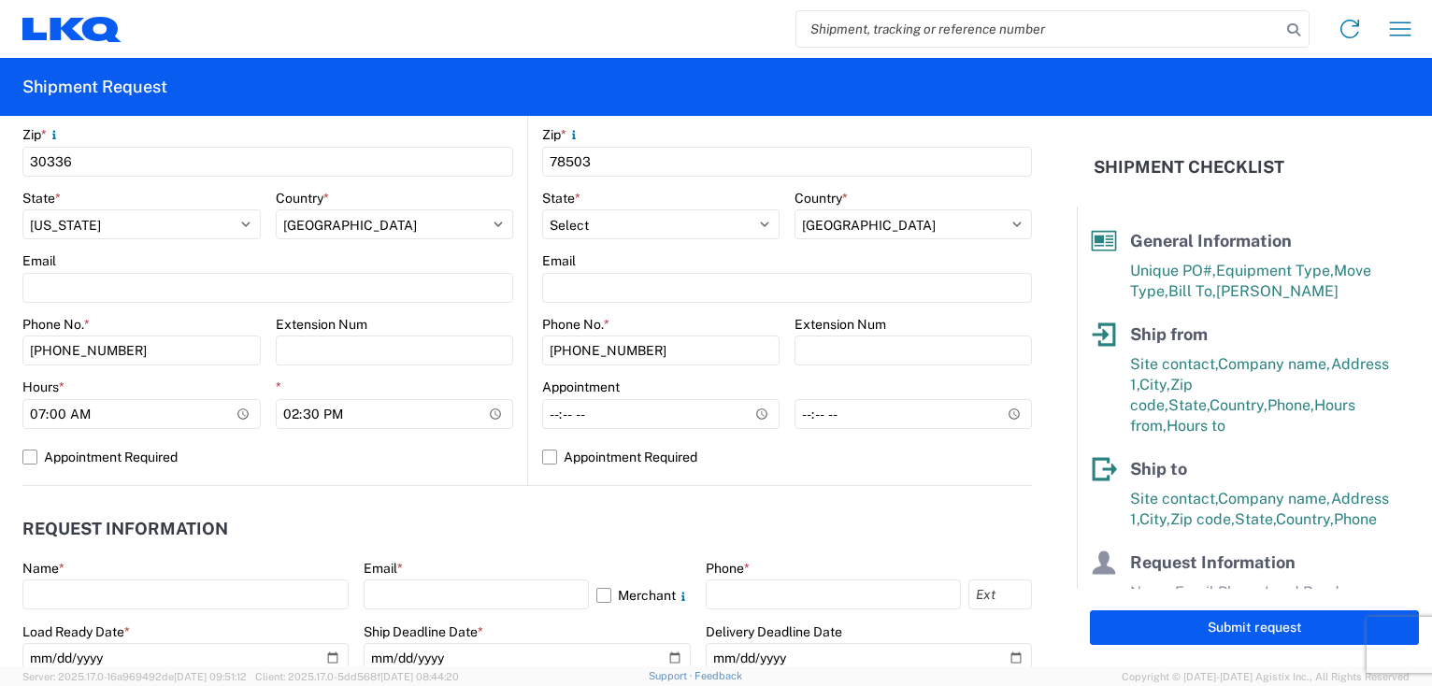
scroll to position [654, 0]
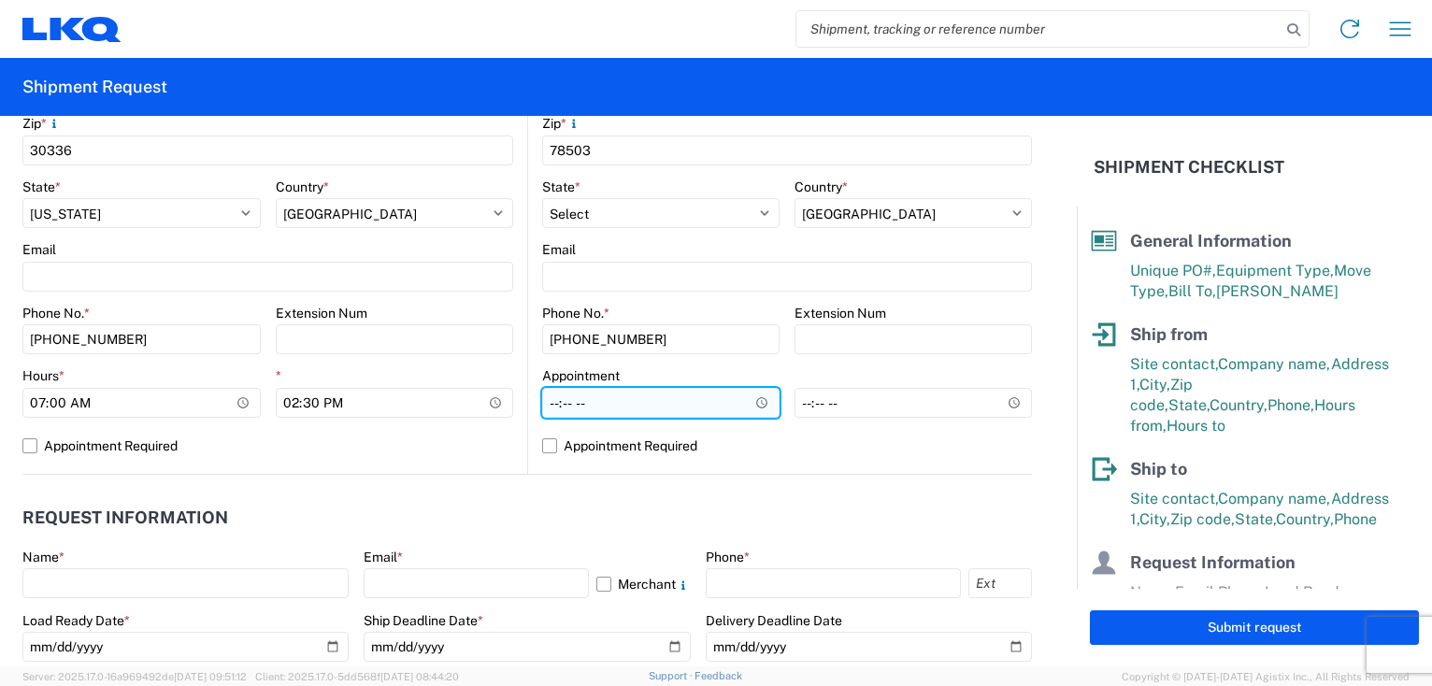
click at [542, 406] on input "Hours *" at bounding box center [660, 403] width 237 height 30
type input "09:00"
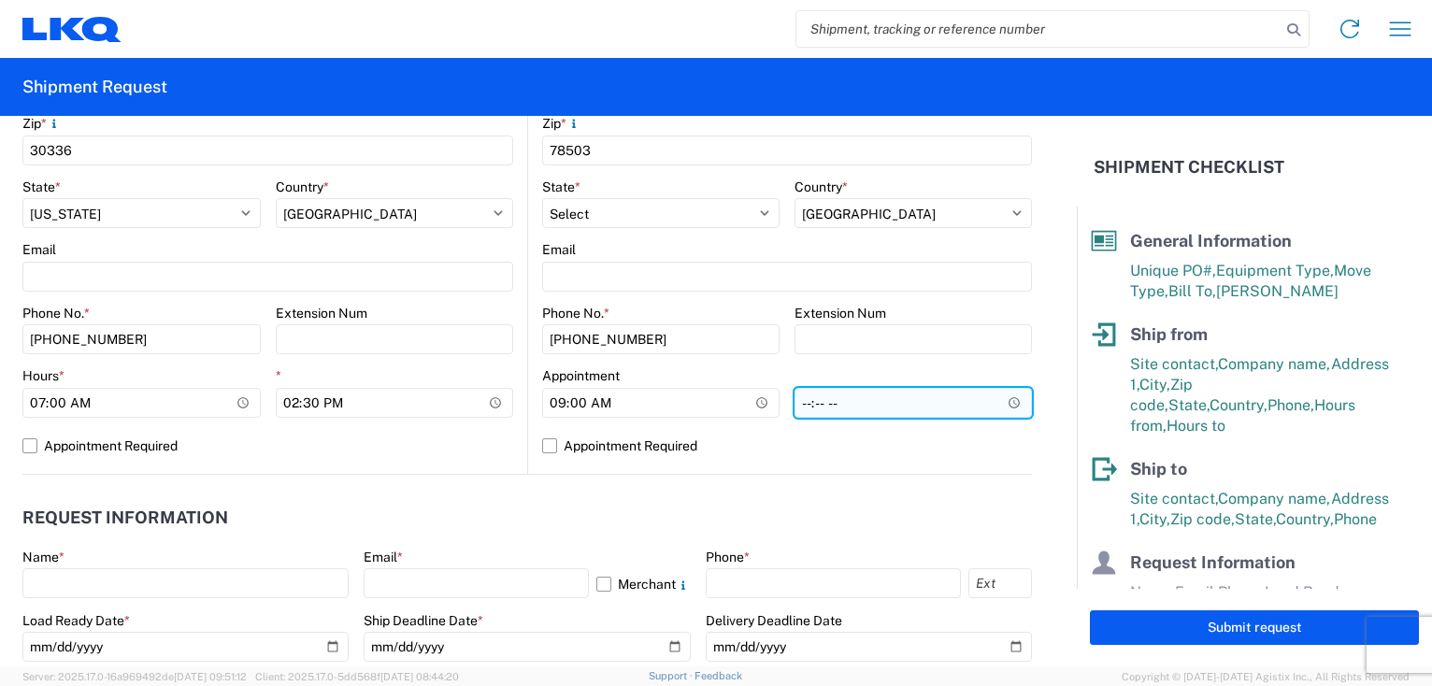
click at [796, 407] on input "*" at bounding box center [913, 403] width 237 height 30
type input "16:00"
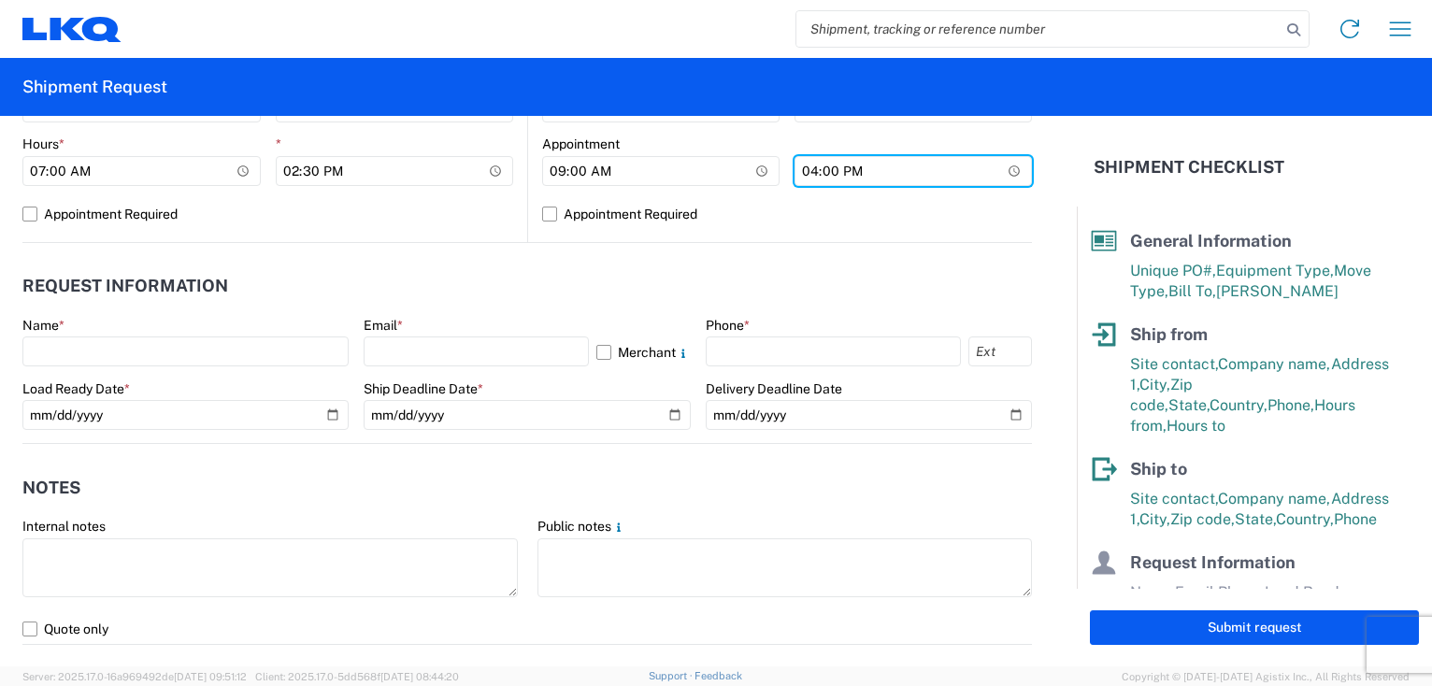
scroll to position [935, 0]
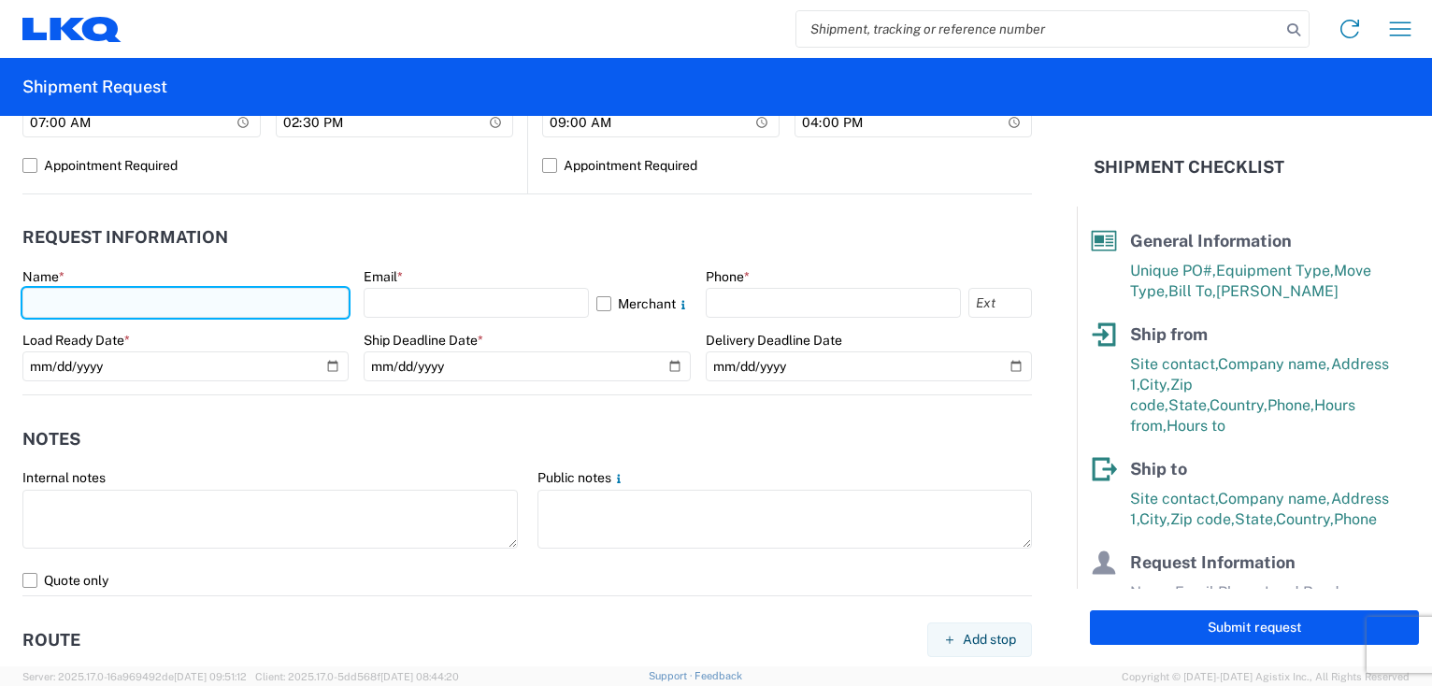
click at [146, 303] on input "text" at bounding box center [185, 303] width 326 height 30
type input "[PERSON_NAME]"
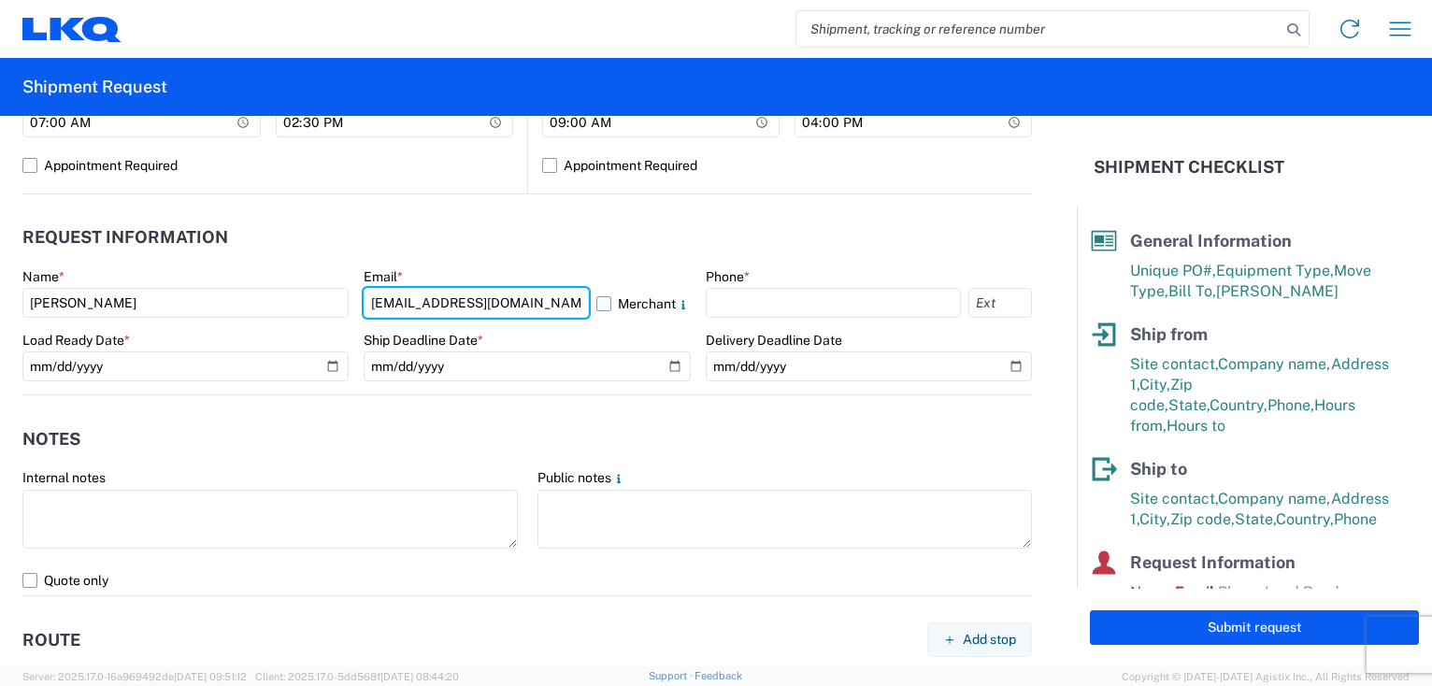
type input "[EMAIL_ADDRESS][DOMAIN_NAME]"
click at [596, 302] on label "Merchant" at bounding box center [643, 303] width 94 height 30
click at [0, 0] on input "Merchant" at bounding box center [0, 0] width 0 height 0
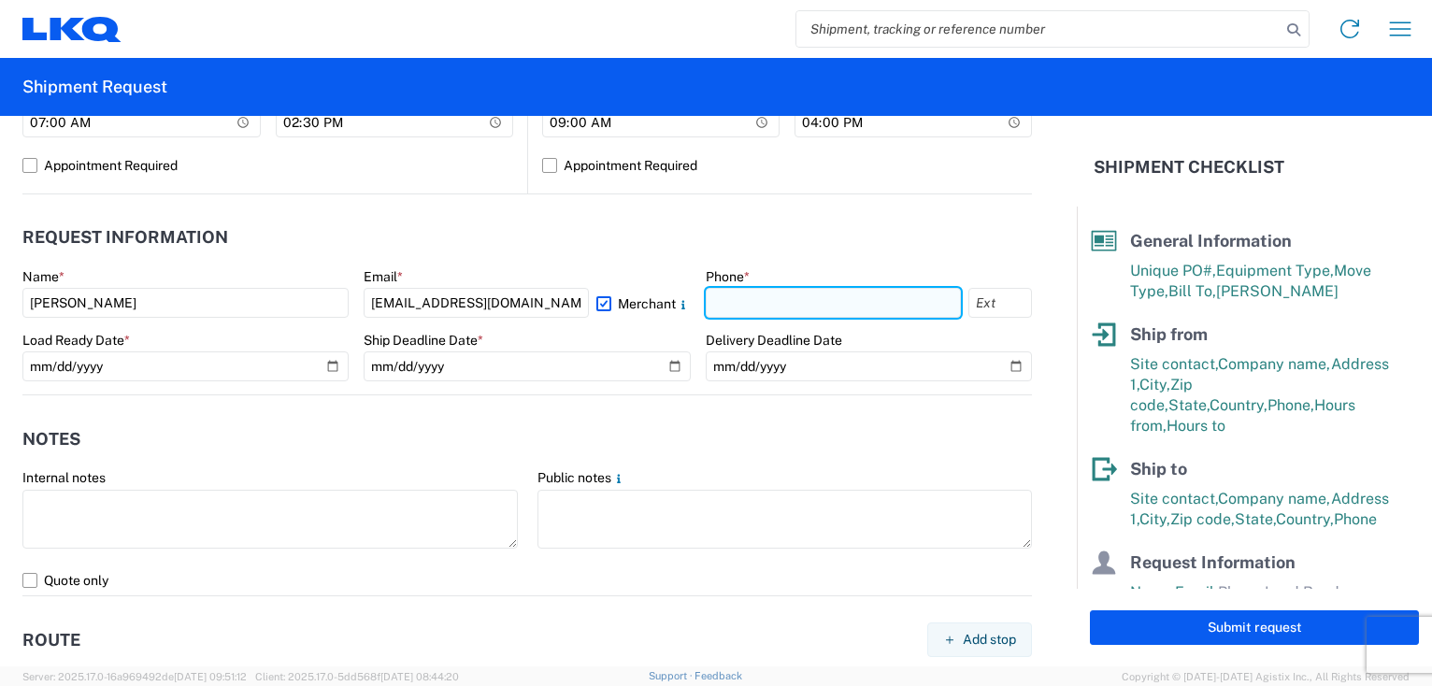
click at [749, 307] on input "text" at bounding box center [833, 303] width 255 height 30
type input "[PHONE_NUMBER]"
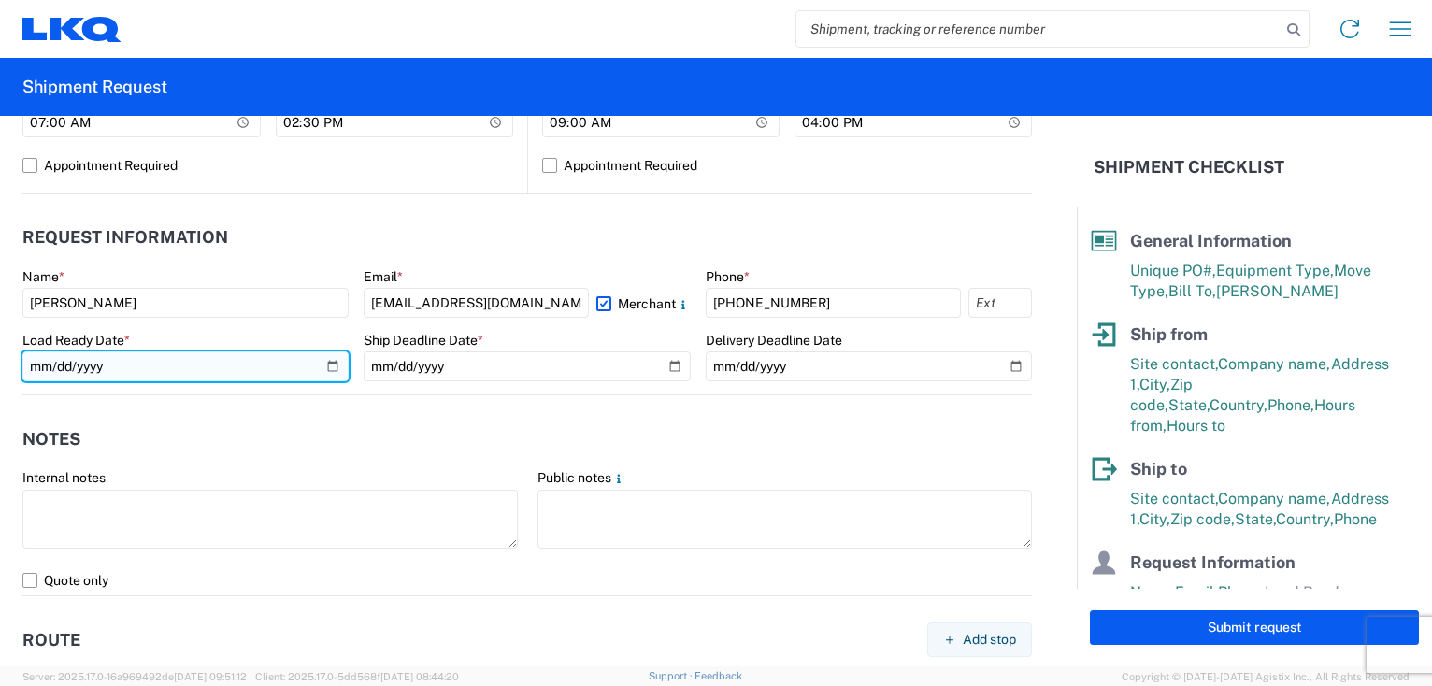
click at [325, 363] on input "date" at bounding box center [185, 366] width 326 height 30
type input "[DATE]"
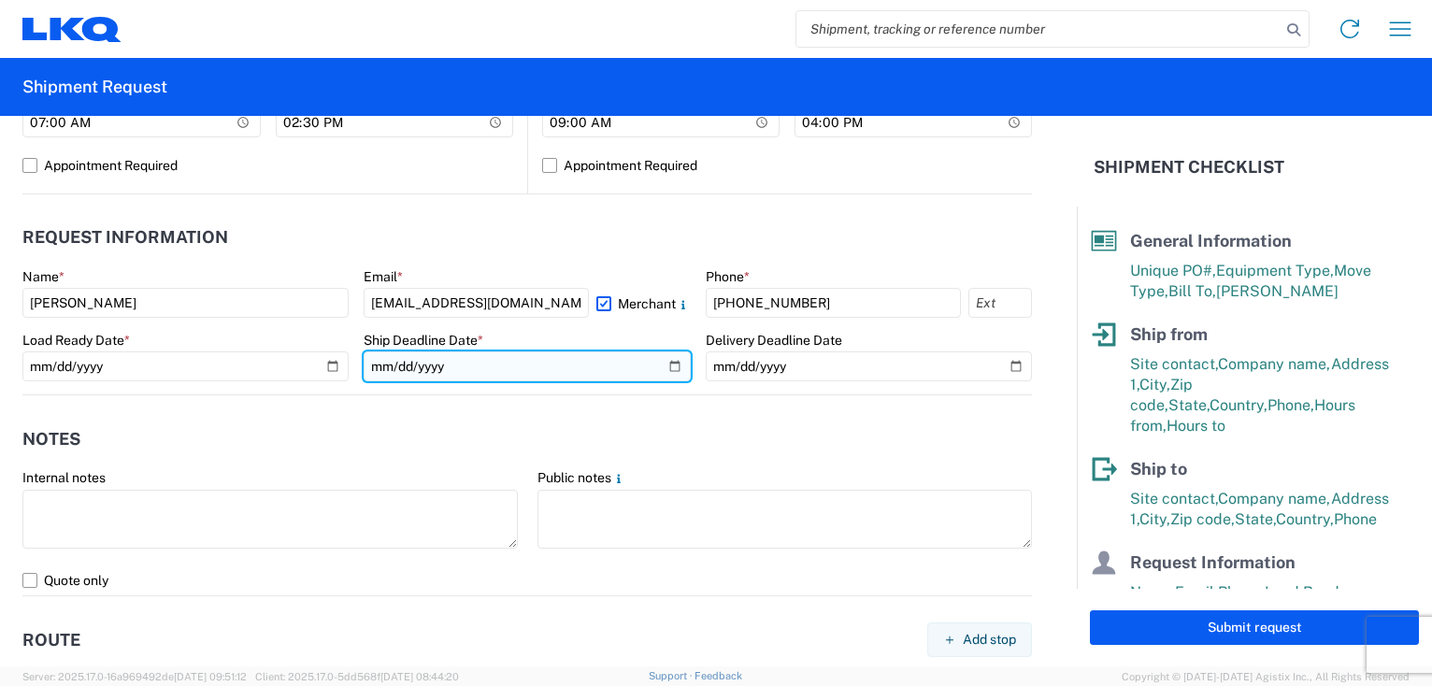
click at [664, 360] on input "date" at bounding box center [527, 366] width 326 height 30
type input "[DATE]"
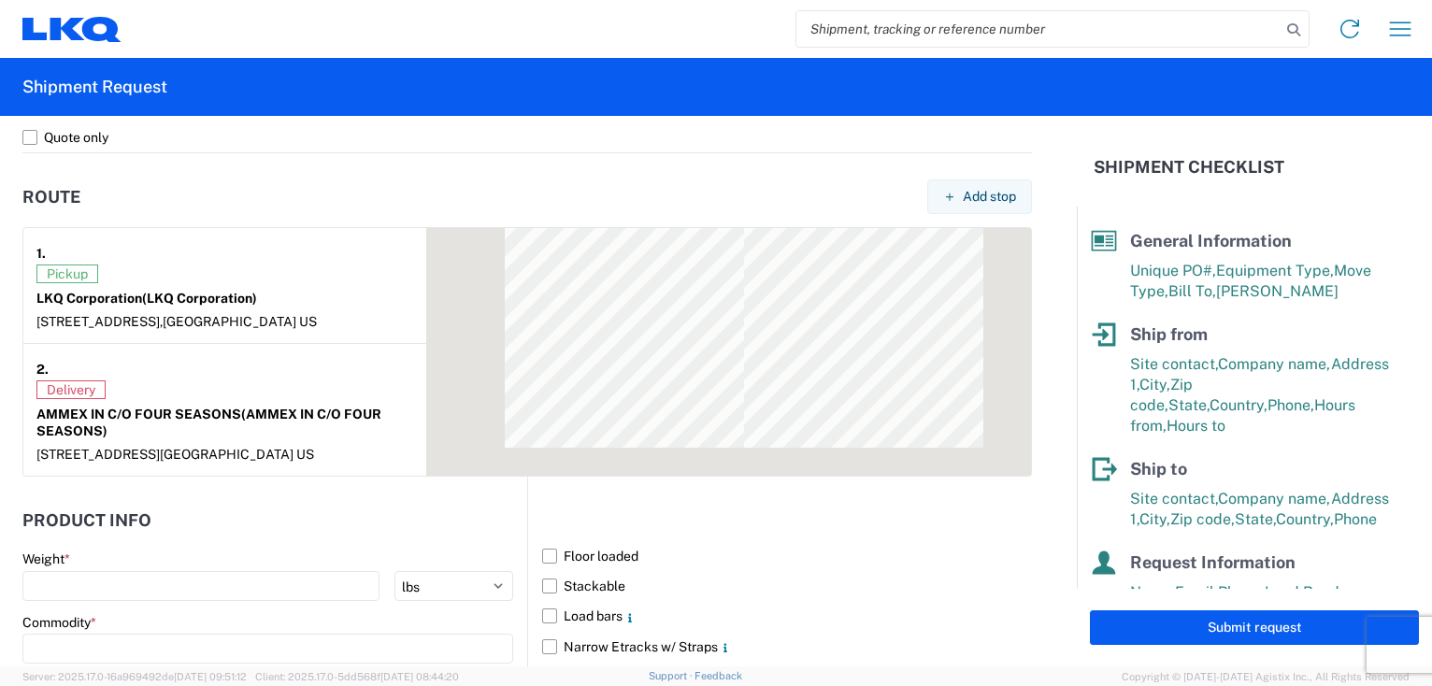
scroll to position [1589, 0]
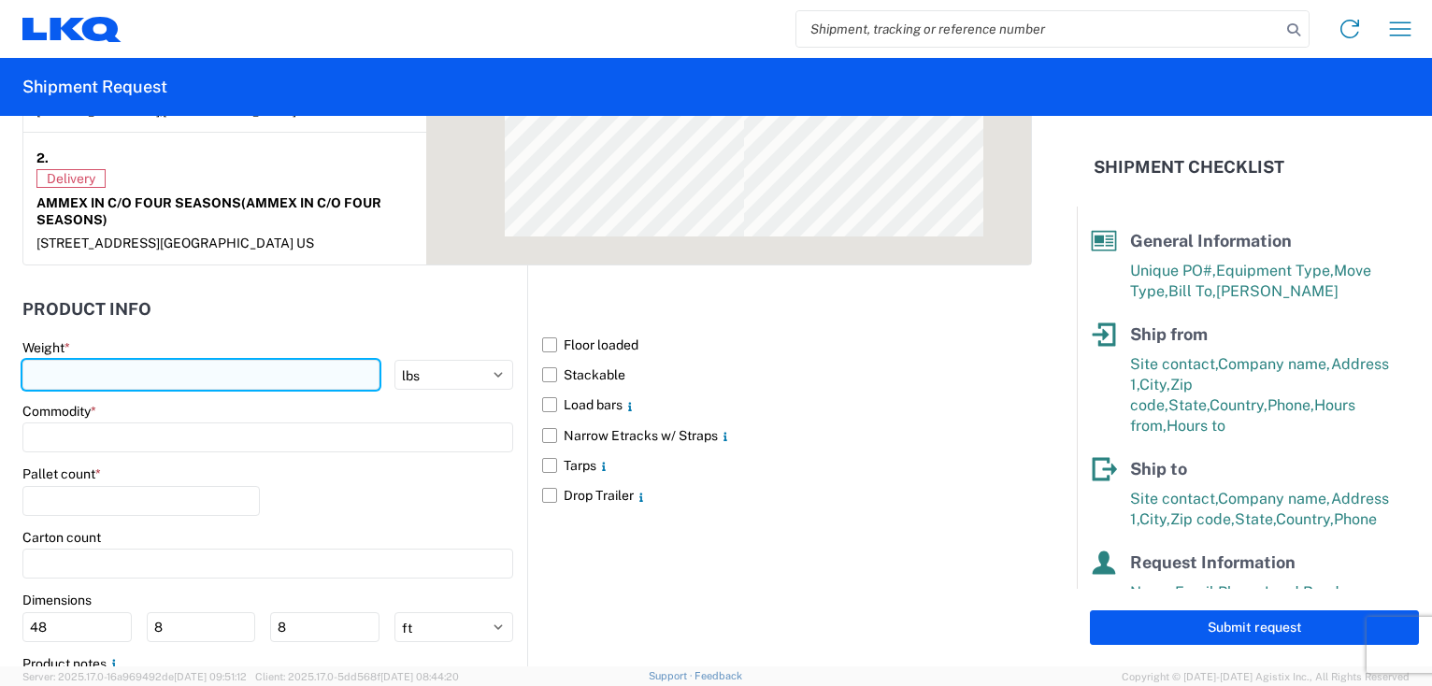
click at [254, 372] on input "number" at bounding box center [200, 375] width 357 height 30
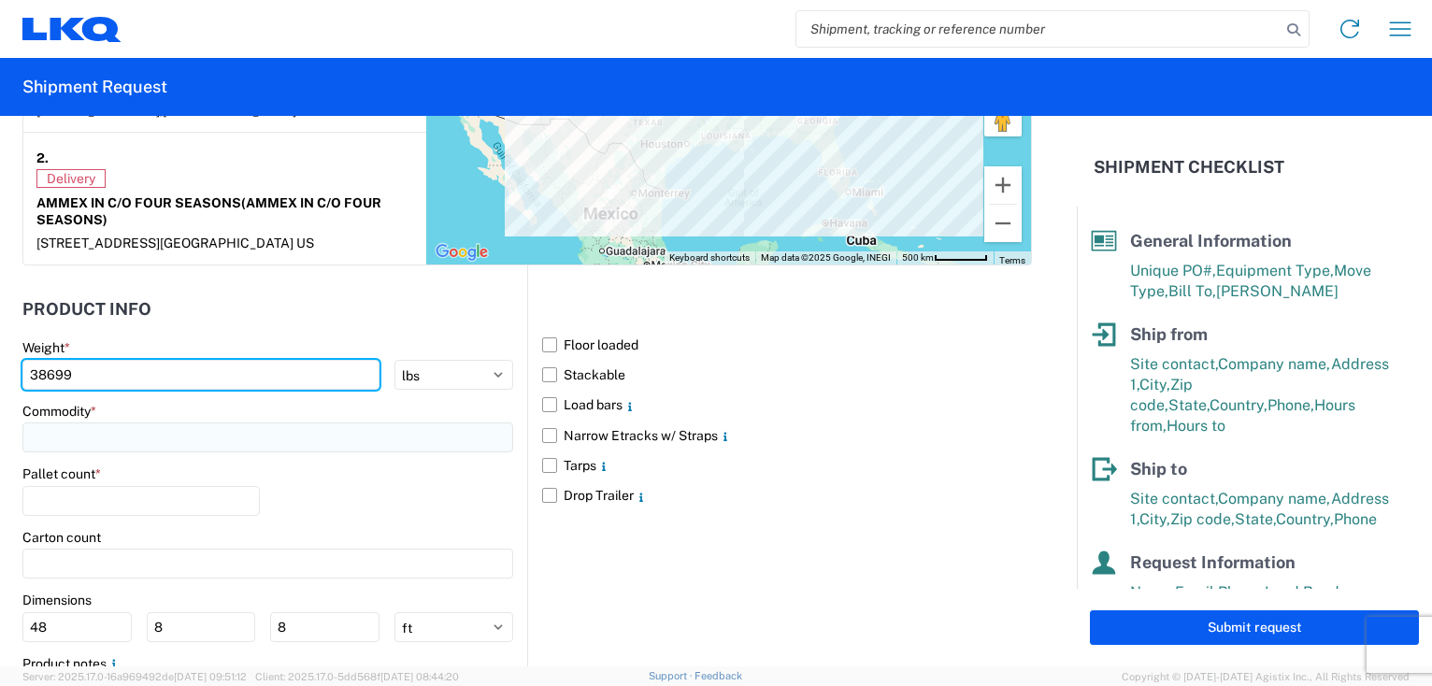
type input "38699"
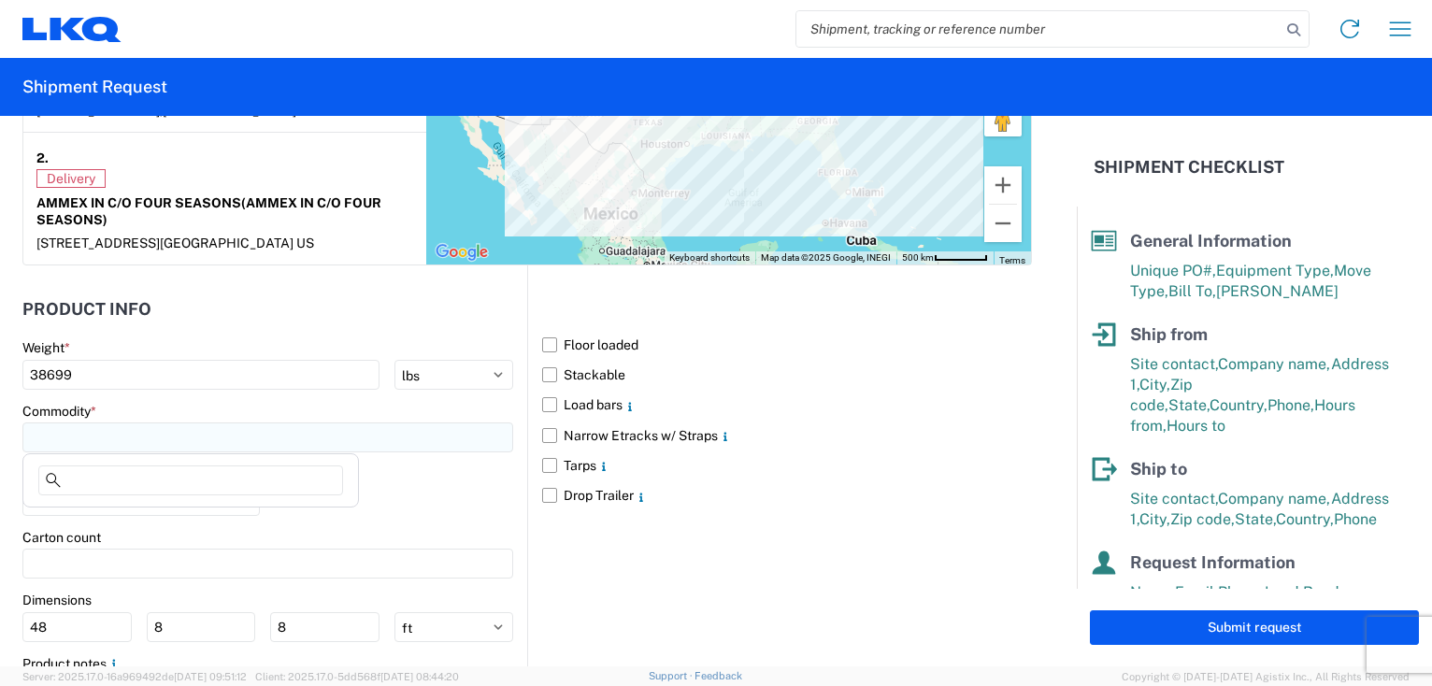
click at [232, 424] on input at bounding box center [267, 438] width 491 height 30
click at [110, 478] on input at bounding box center [190, 481] width 305 height 30
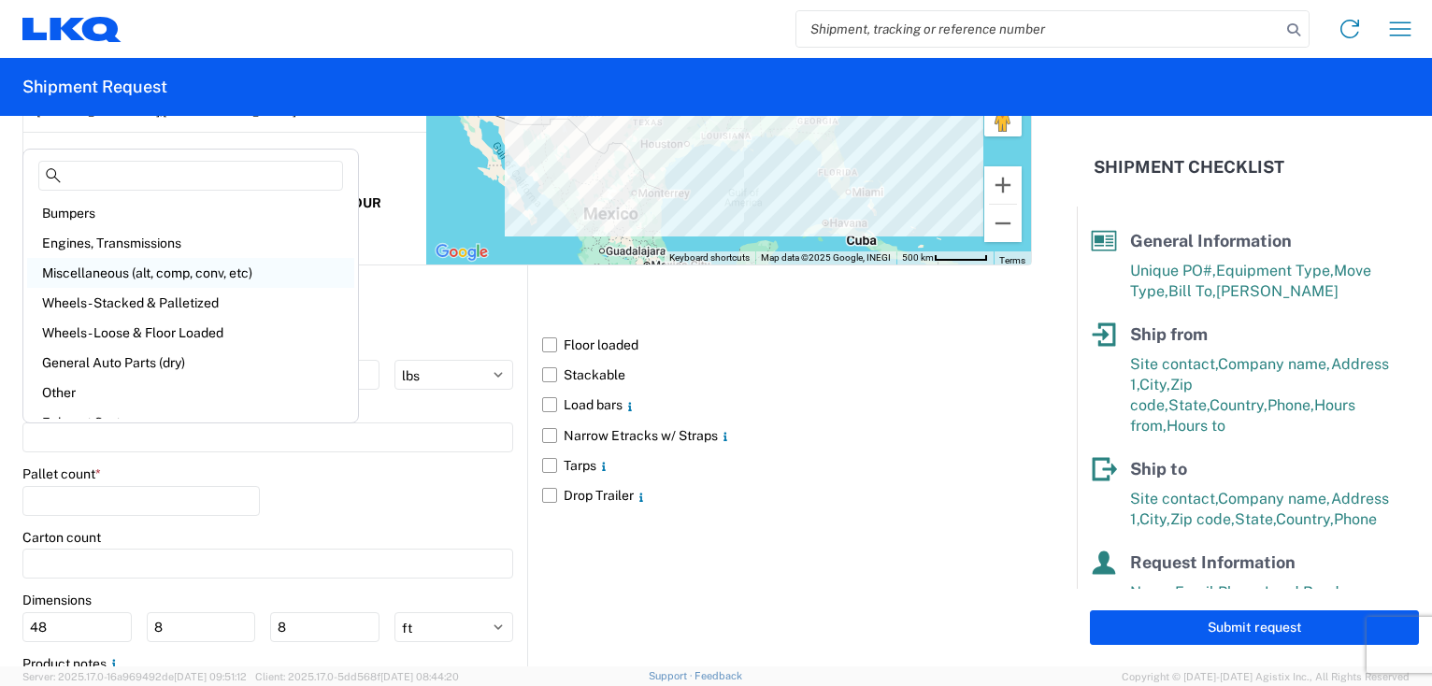
click at [99, 276] on div "Miscellaneous (alt, comp, conv, etc)" at bounding box center [190, 273] width 327 height 30
type input "Miscellaneous (alt, comp, conv, etc)"
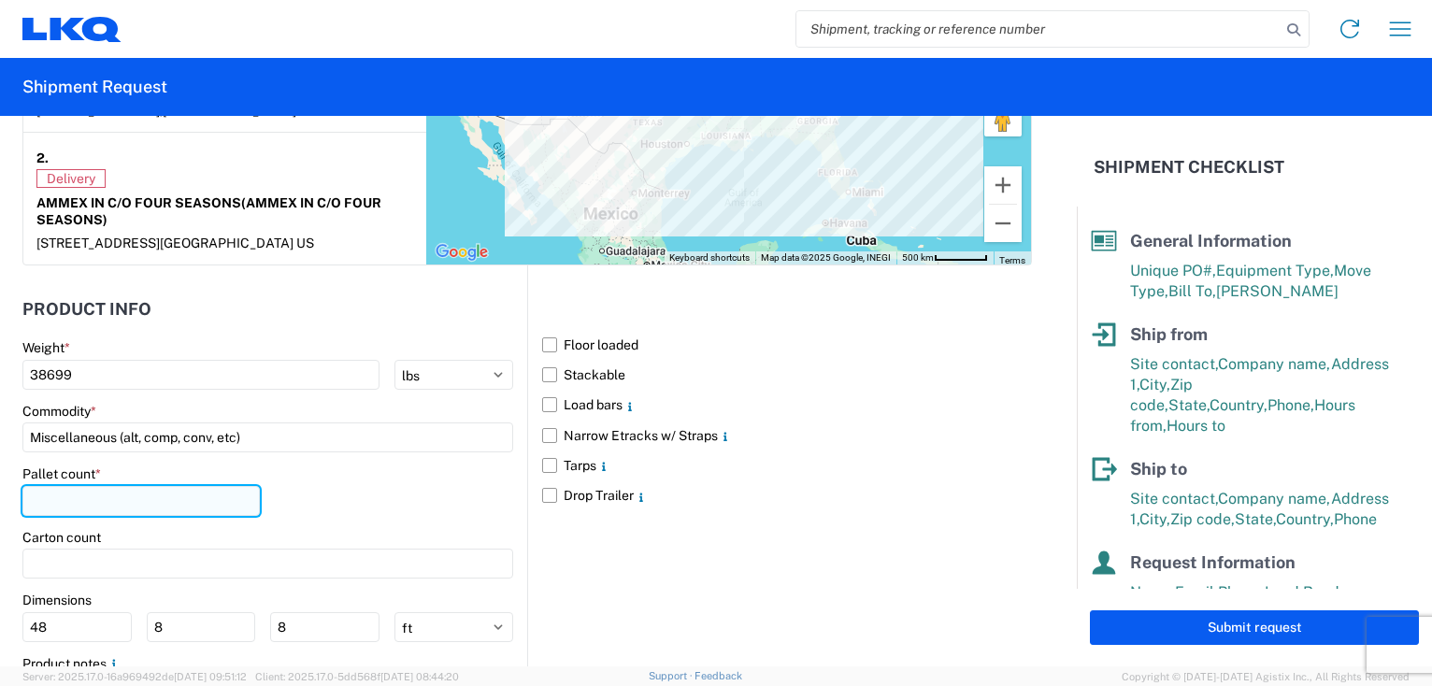
click at [78, 501] on input "number" at bounding box center [140, 501] width 237 height 30
type input "14"
click at [542, 345] on label "Floor loaded" at bounding box center [787, 345] width 490 height 30
click at [0, 0] on input "Floor loaded" at bounding box center [0, 0] width 0 height 0
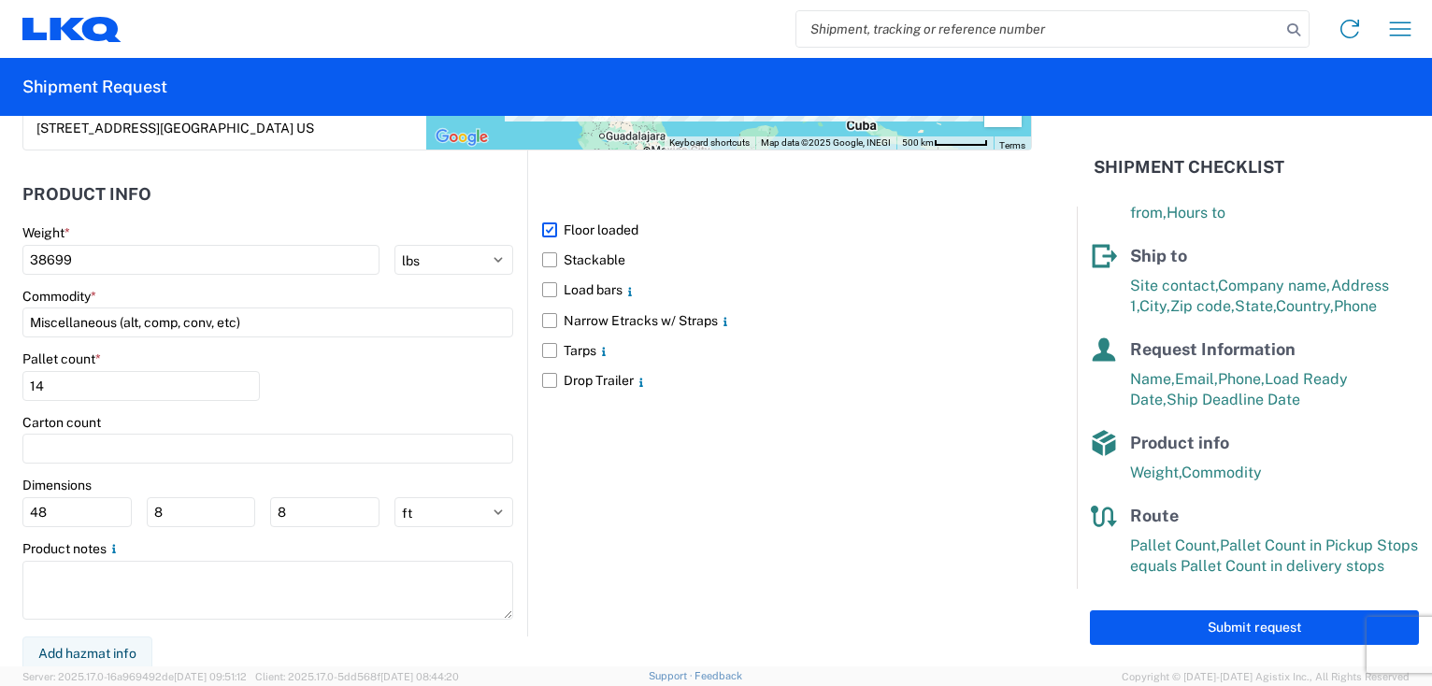
scroll to position [220, 0]
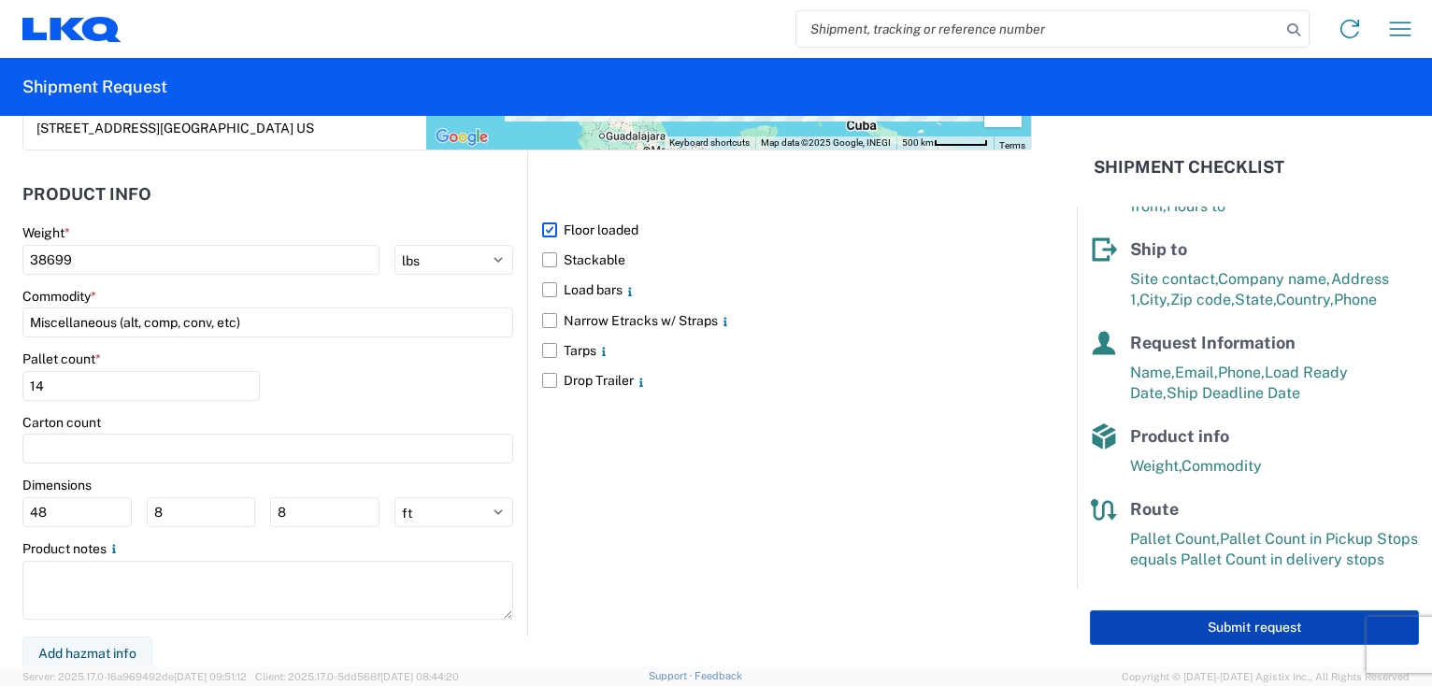
click at [1272, 624] on button "Submit request" at bounding box center [1254, 627] width 329 height 35
select select "US"
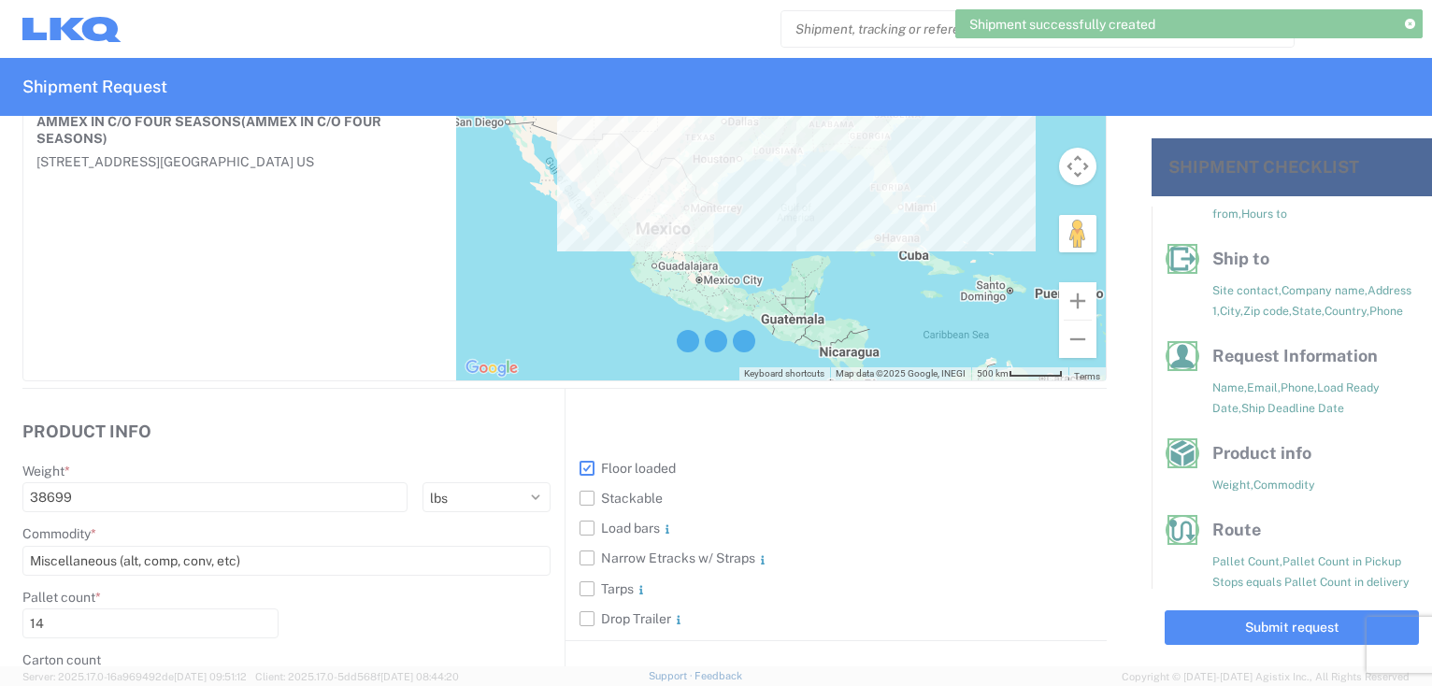
scroll to position [216, 0]
